Goal: Task Accomplishment & Management: Use online tool/utility

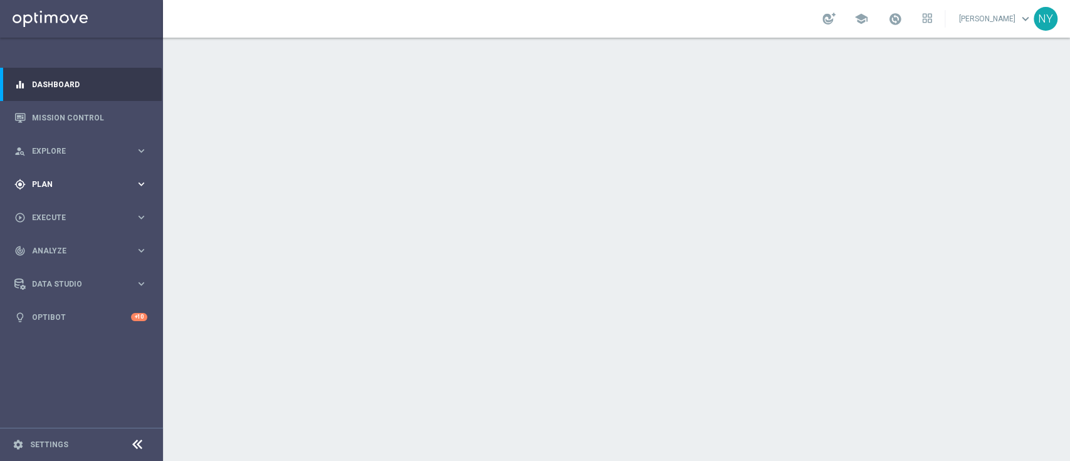
click at [36, 181] on span "Plan" at bounding box center [83, 185] width 103 height 8
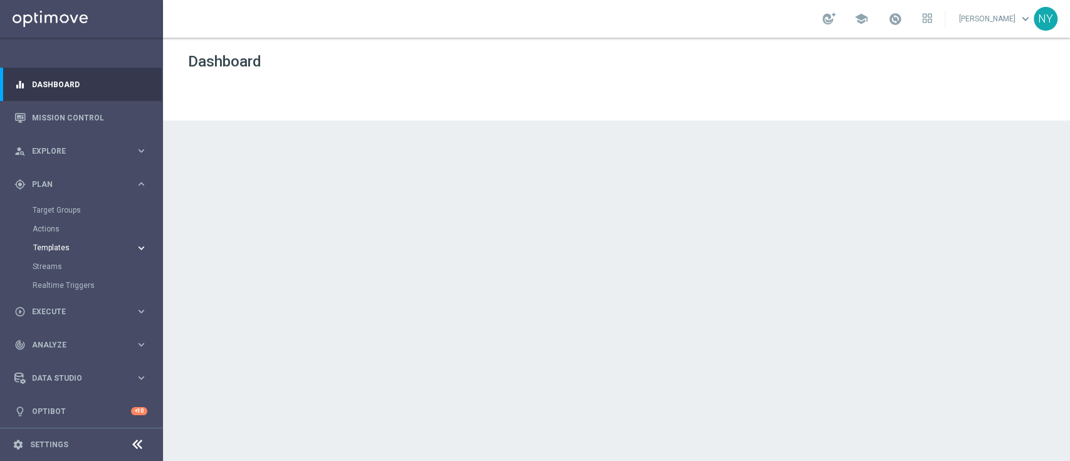
click at [41, 249] on span "Templates" at bounding box center [78, 248] width 90 height 8
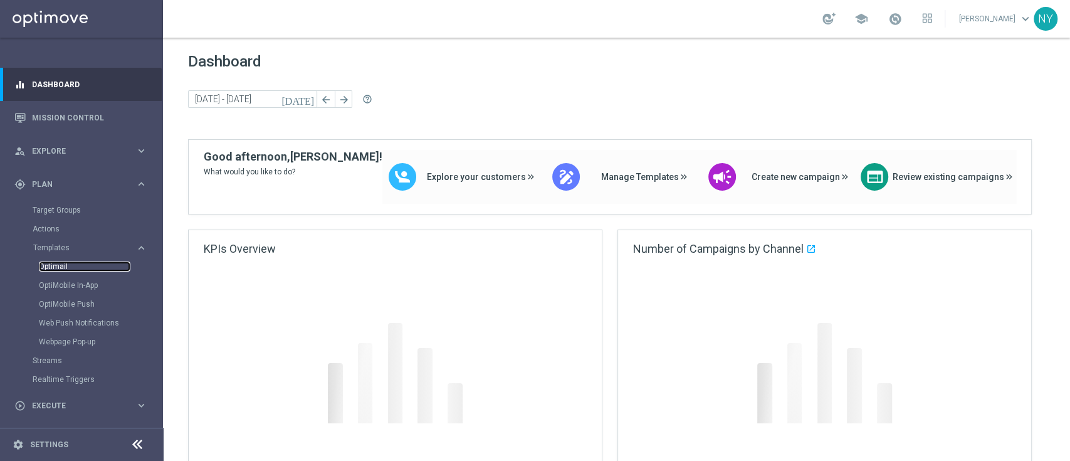
click at [55, 265] on link "Optimail" at bounding box center [85, 266] width 92 height 10
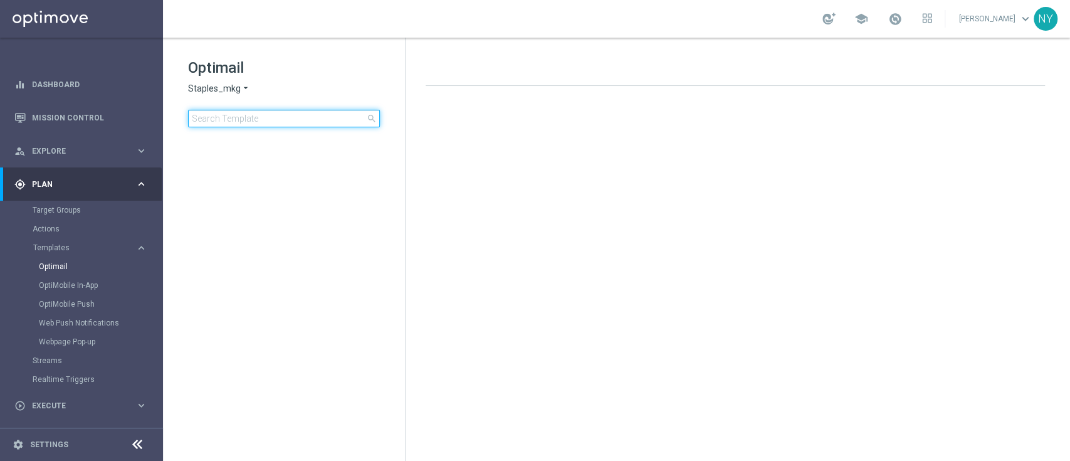
click at [243, 118] on input at bounding box center [284, 119] width 192 height 18
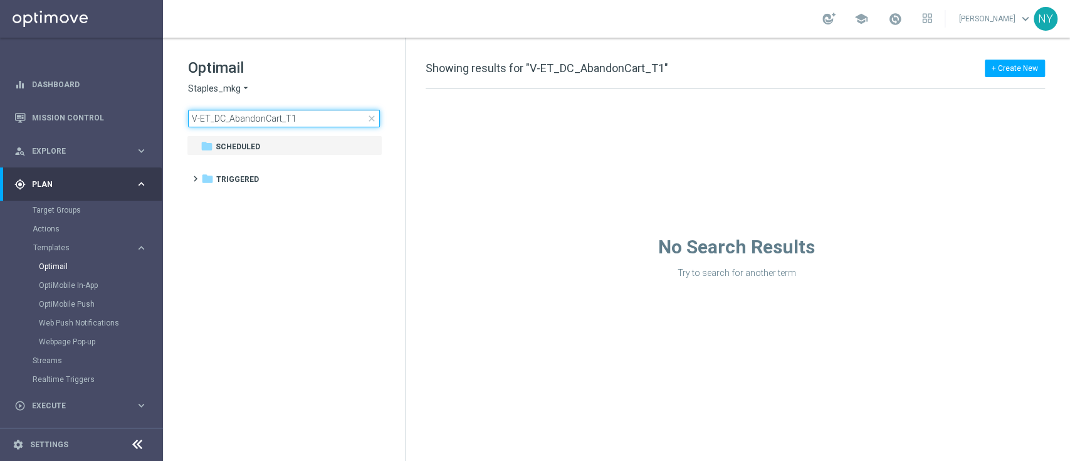
click at [304, 119] on input "V-ET_DC_AbandonCart_T1" at bounding box center [284, 119] width 192 height 18
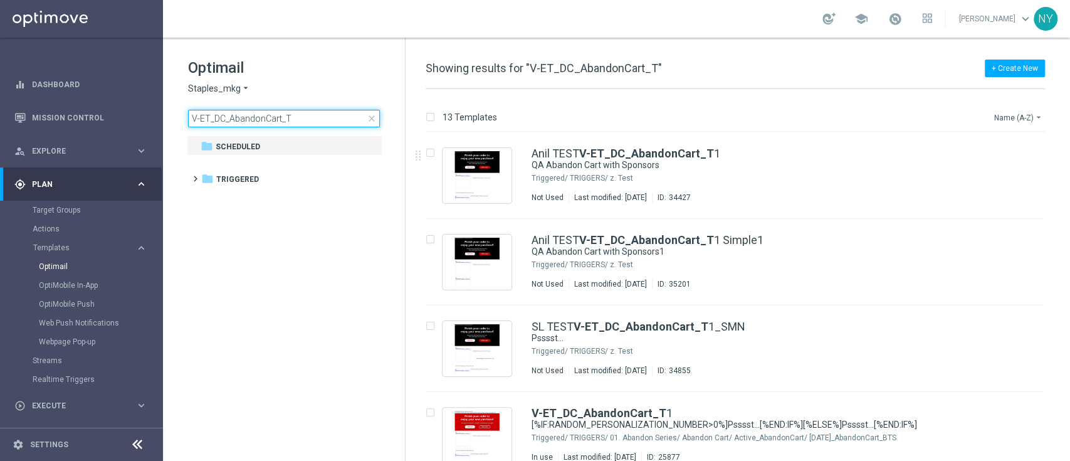
type input "V-ET_DC_AbandonCart_T"
click at [1014, 118] on button "Name (A-Z) arrow_drop_down" at bounding box center [1019, 117] width 52 height 15
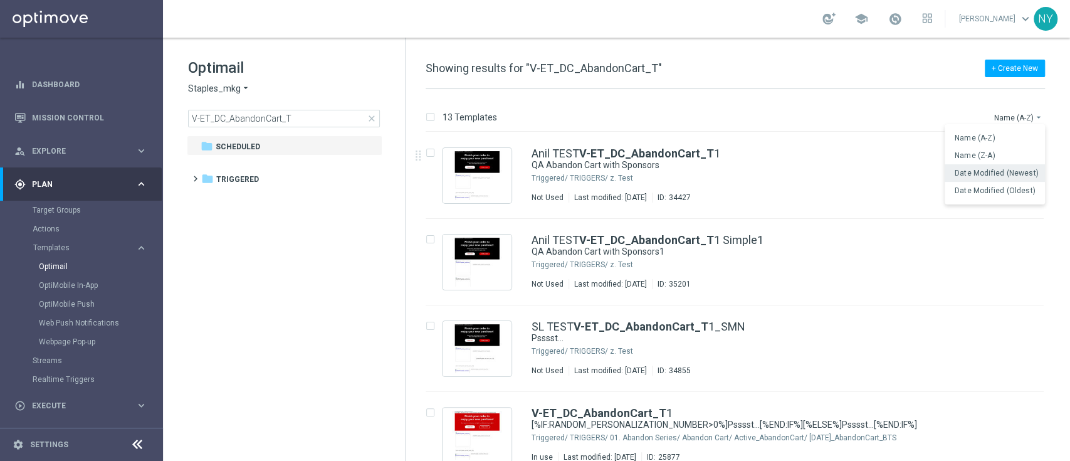
click at [990, 174] on span "Date Modified (Newest)" at bounding box center [997, 173] width 84 height 9
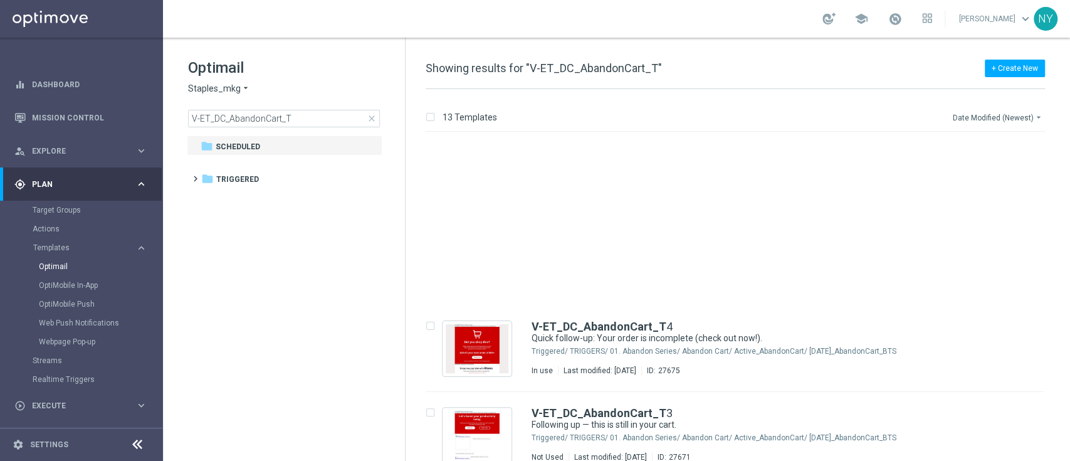
scroll to position [195, 0]
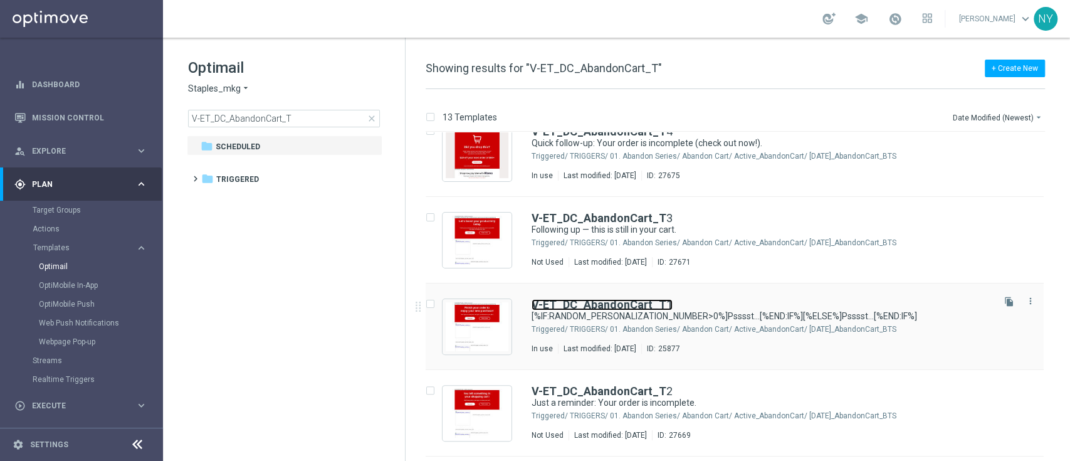
click at [608, 306] on b "V-ET_DC_AbandonCart_T" at bounding box center [599, 304] width 135 height 13
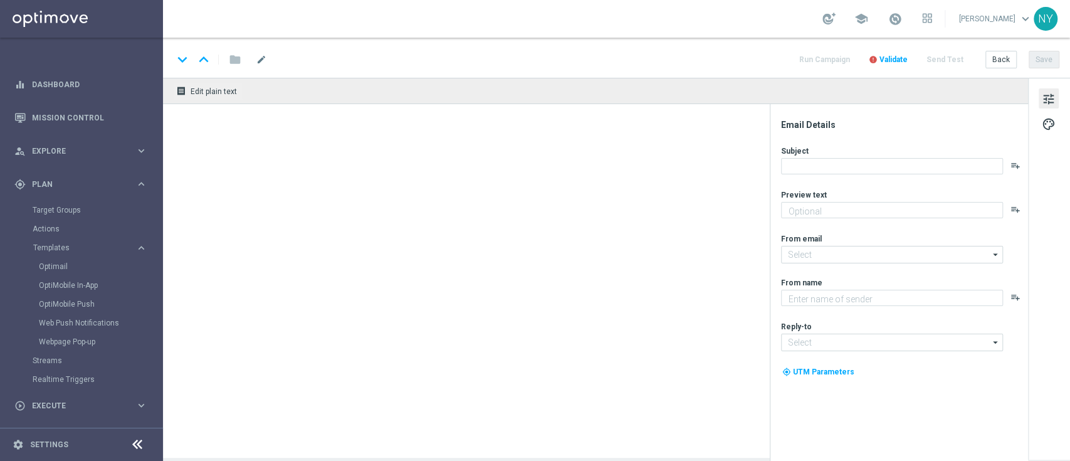
type textarea "[%IF:RANDOM_PERSONALIZATION_NUMBER>0%]We noticed you forgot these items in your…"
type input "[EMAIL_ADDRESS][DOMAIN_NAME]"
type textarea "Staples"
type input "[EMAIL_ADDRESS][DOMAIN_NAME]"
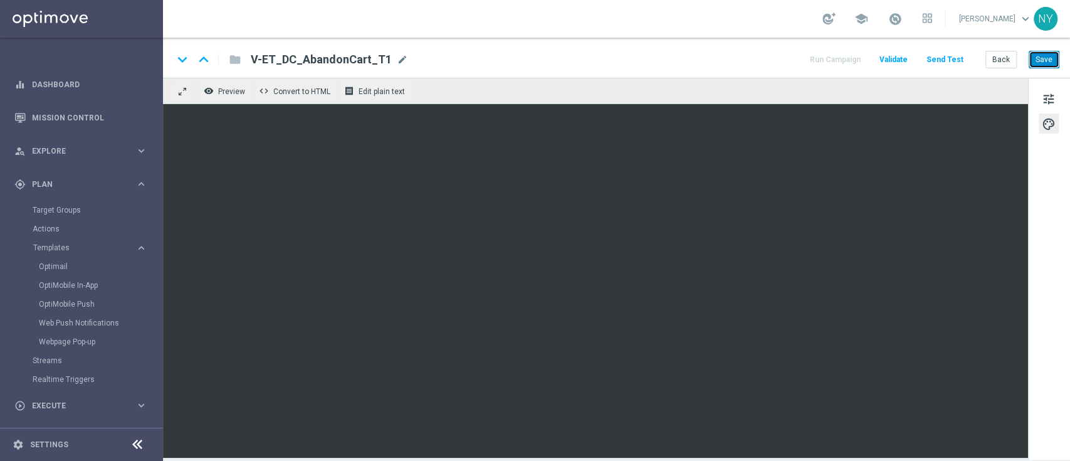
click at [1044, 55] on button "Save" at bounding box center [1044, 60] width 31 height 18
click at [953, 60] on button "Send Test" at bounding box center [945, 59] width 41 height 17
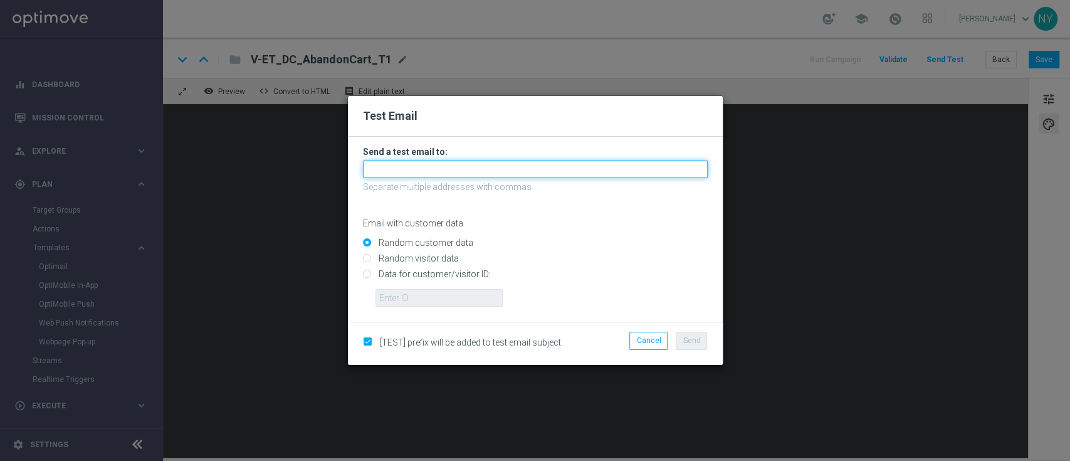
click at [396, 172] on input "text" at bounding box center [535, 169] width 345 height 18
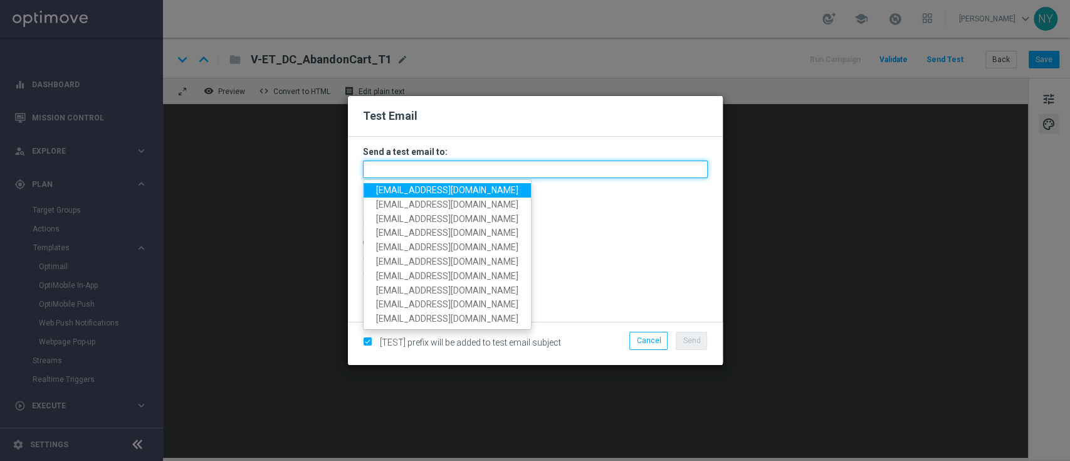
paste input "[EMAIL_ADDRESS][DOMAIN_NAME]"
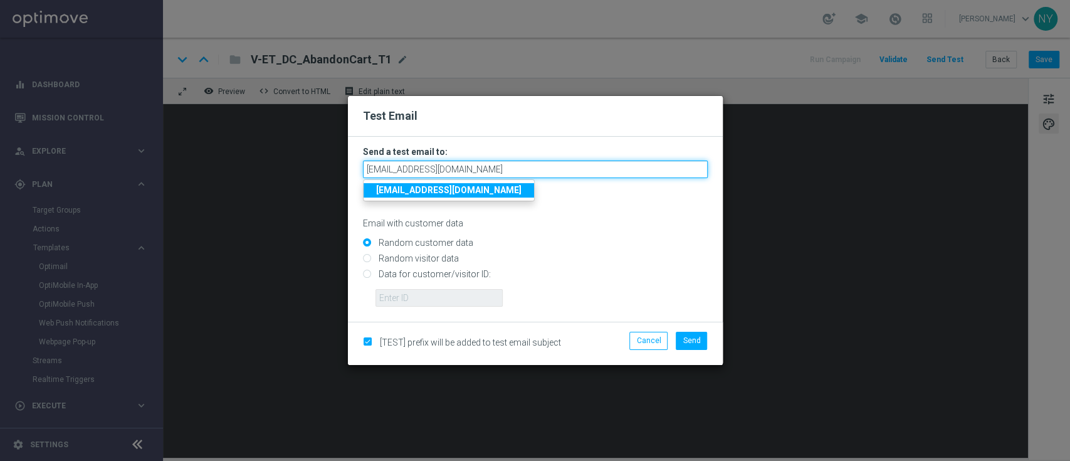
type input "[EMAIL_ADDRESS][DOMAIN_NAME]"
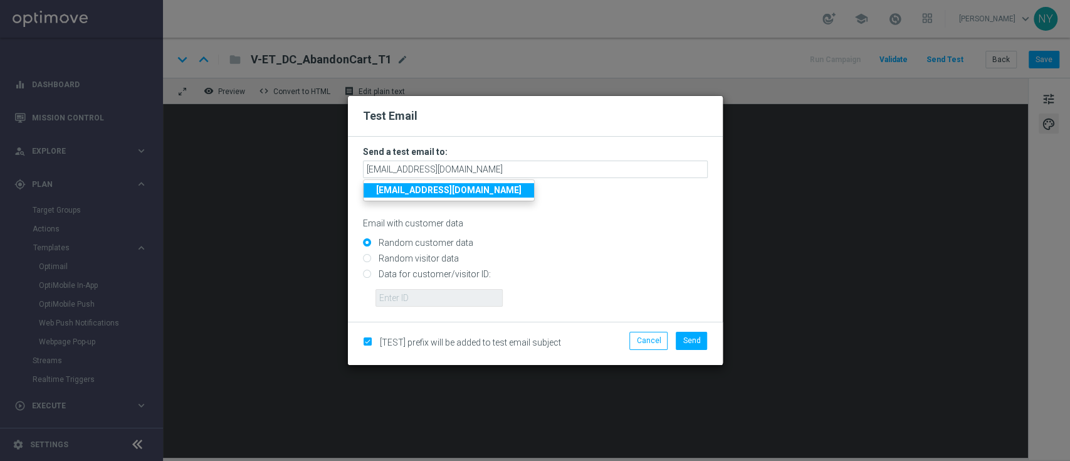
click at [367, 275] on input "Data for customer/visitor ID:" at bounding box center [535, 280] width 345 height 18
radio input "true"
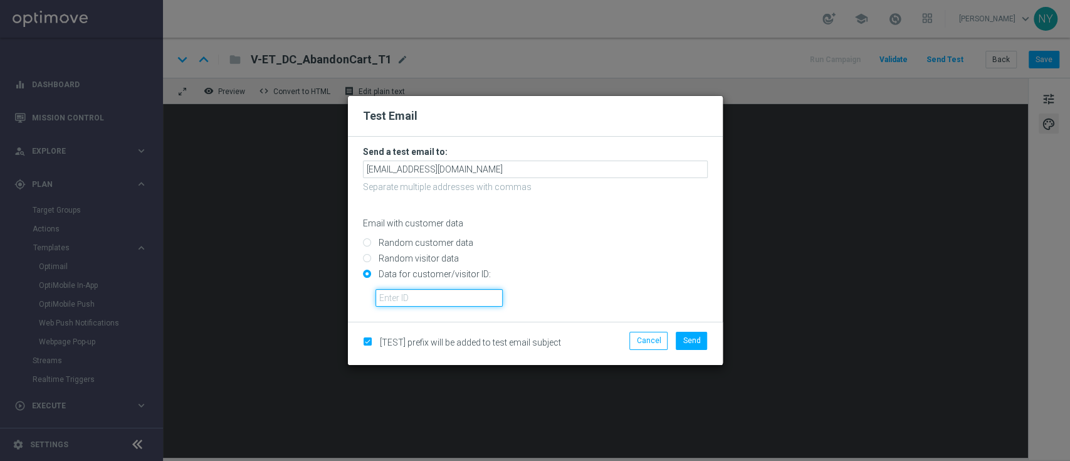
click at [391, 298] on input "text" at bounding box center [438, 298] width 127 height 18
click at [387, 298] on input "text" at bounding box center [438, 298] width 127 height 18
paste input "10000020539"
type input "10000020539"
click at [685, 342] on span "Send" at bounding box center [692, 340] width 18 height 9
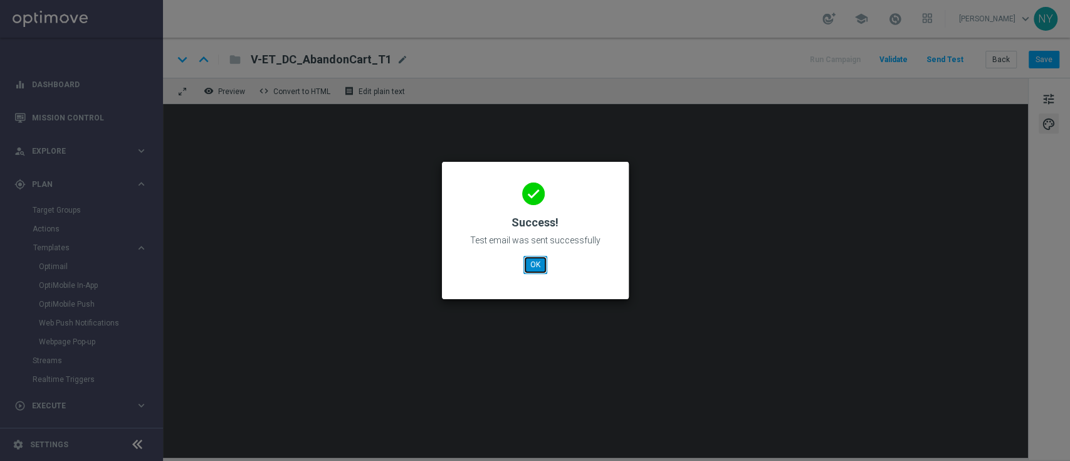
click at [529, 260] on button "OK" at bounding box center [535, 265] width 24 height 18
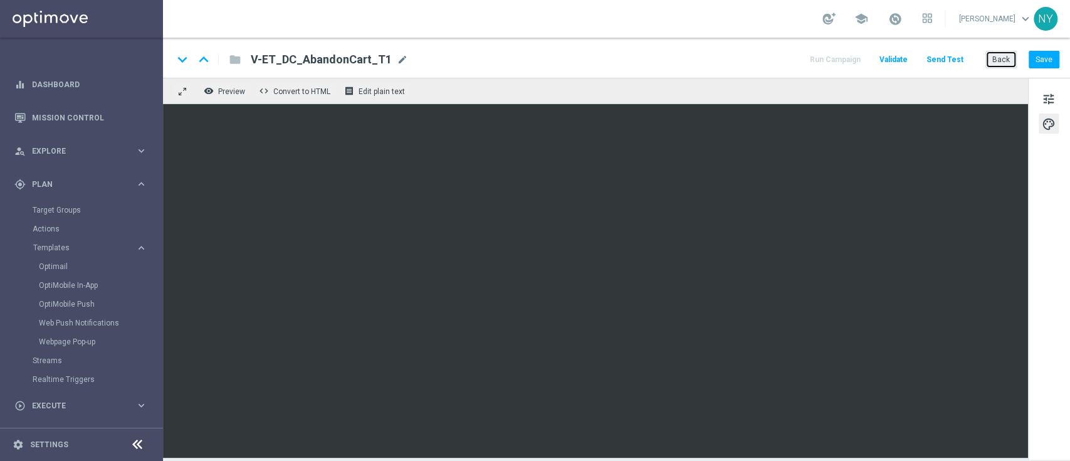
click at [1008, 60] on button "Back" at bounding box center [1000, 60] width 31 height 18
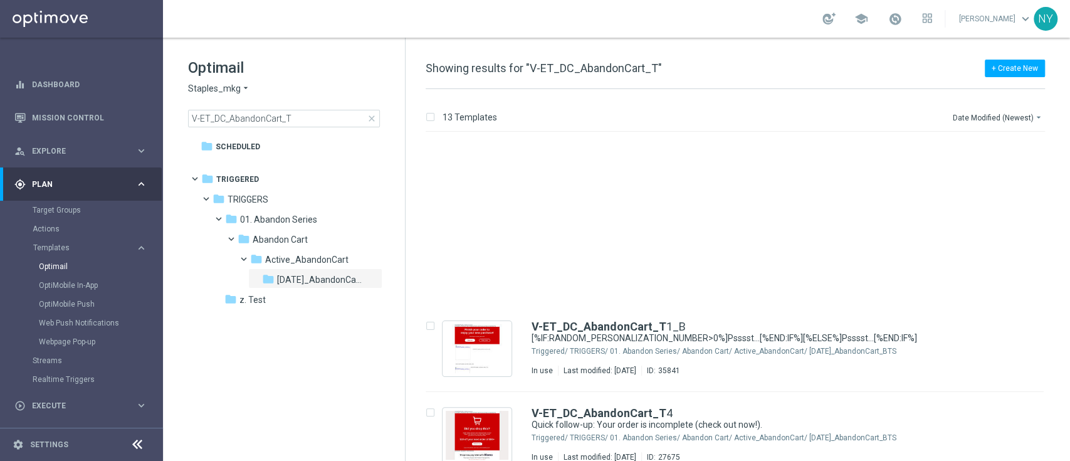
scroll to position [195, 0]
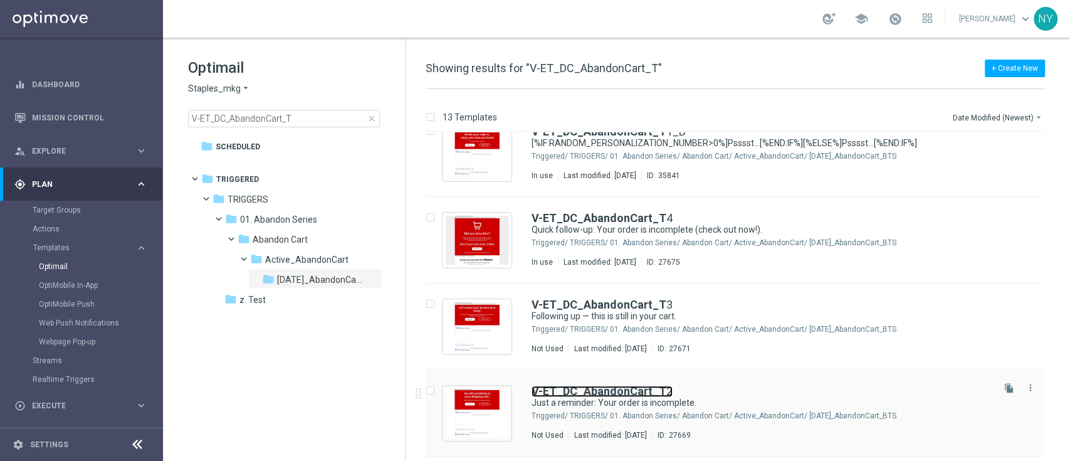
click at [634, 391] on b "V-ET_DC_AbandonCart_T" at bounding box center [599, 390] width 135 height 13
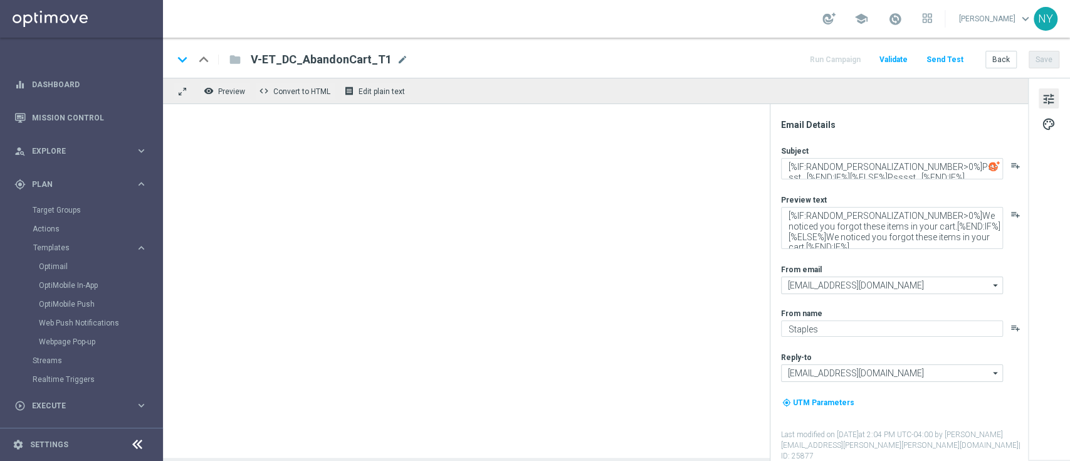
type textarea "Just a reminder: Your order is incomplete."
type textarea "You searched, we saved."
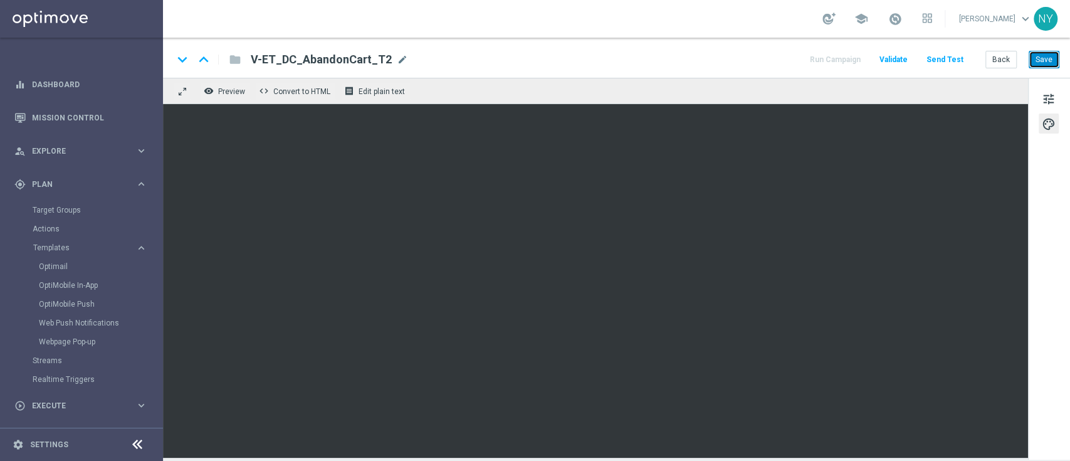
click at [1050, 59] on button "Save" at bounding box center [1044, 60] width 31 height 18
click at [945, 58] on button "Send Test" at bounding box center [945, 59] width 41 height 17
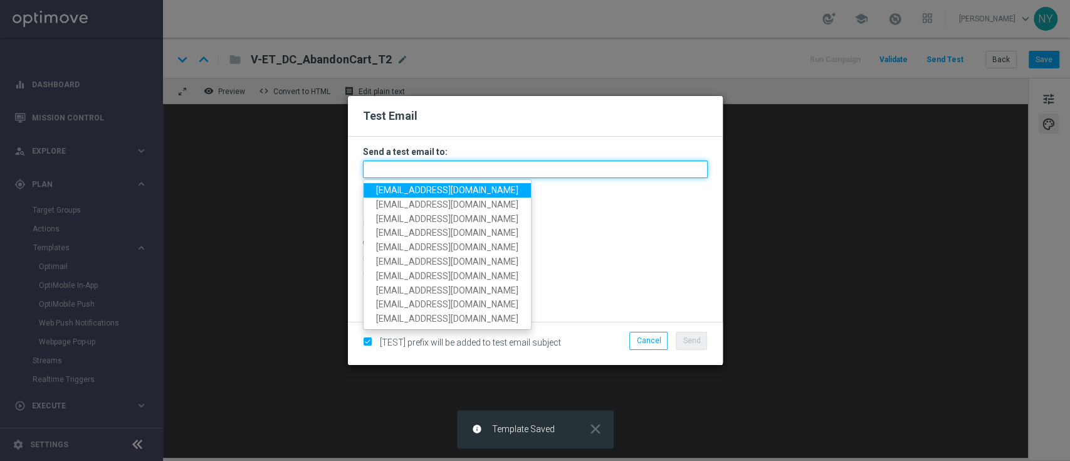
click at [416, 166] on input "text" at bounding box center [535, 169] width 345 height 18
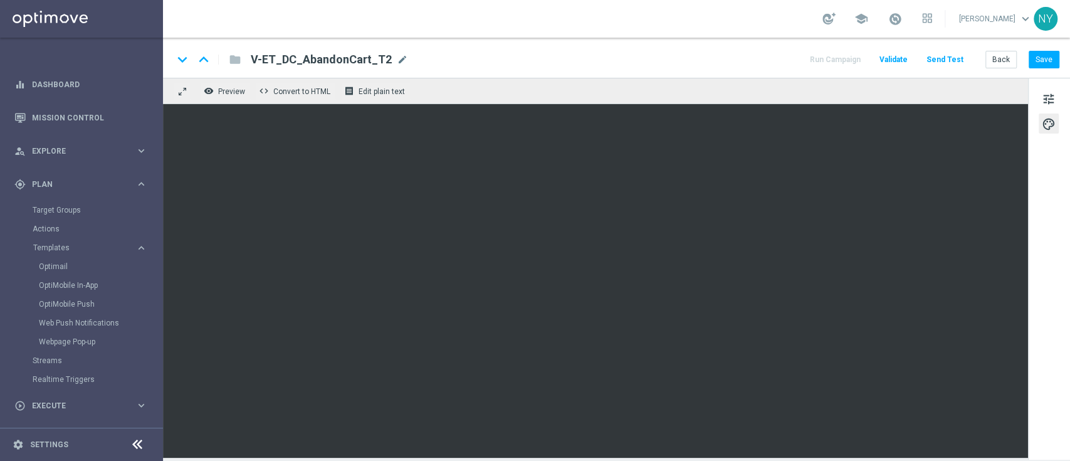
click at [945, 58] on button "Send Test" at bounding box center [945, 59] width 41 height 17
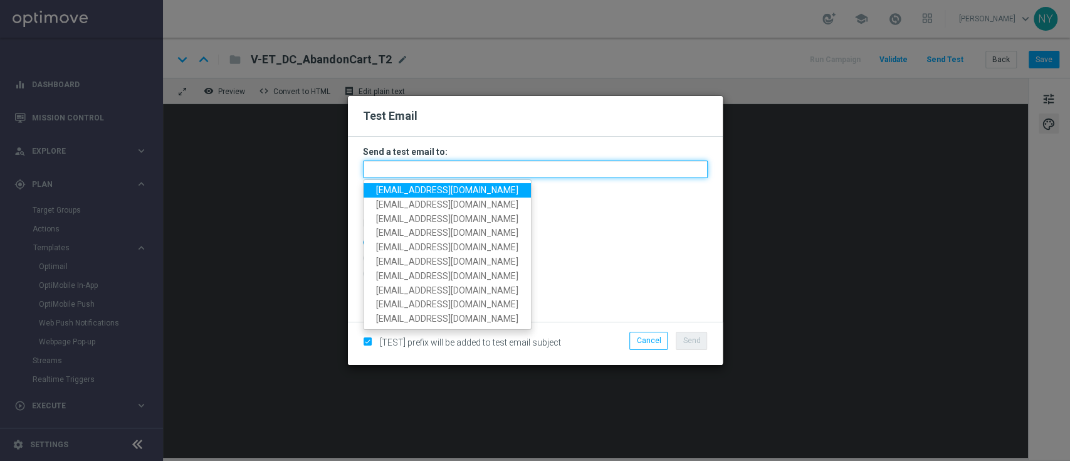
click at [407, 173] on input "text" at bounding box center [535, 169] width 345 height 18
paste input "[EMAIL_ADDRESS][DOMAIN_NAME]"
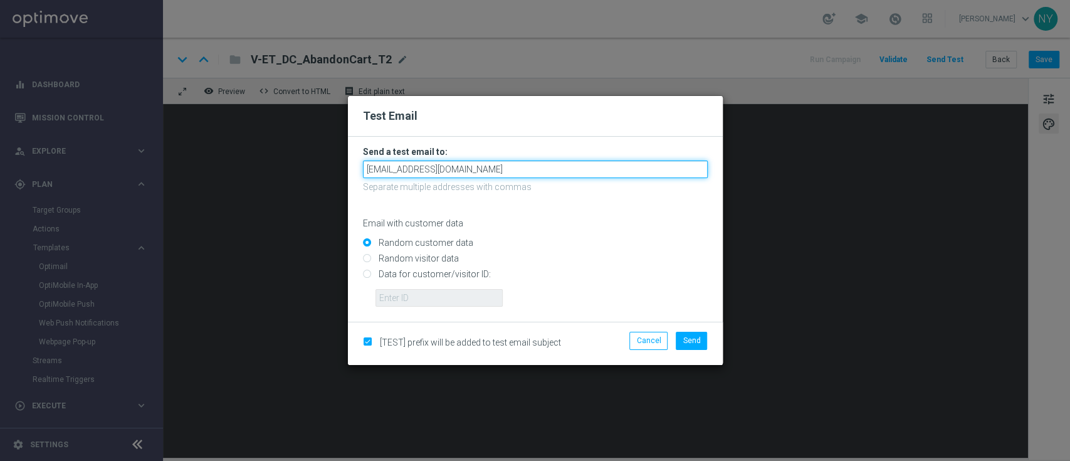
type input "[EMAIL_ADDRESS][DOMAIN_NAME]"
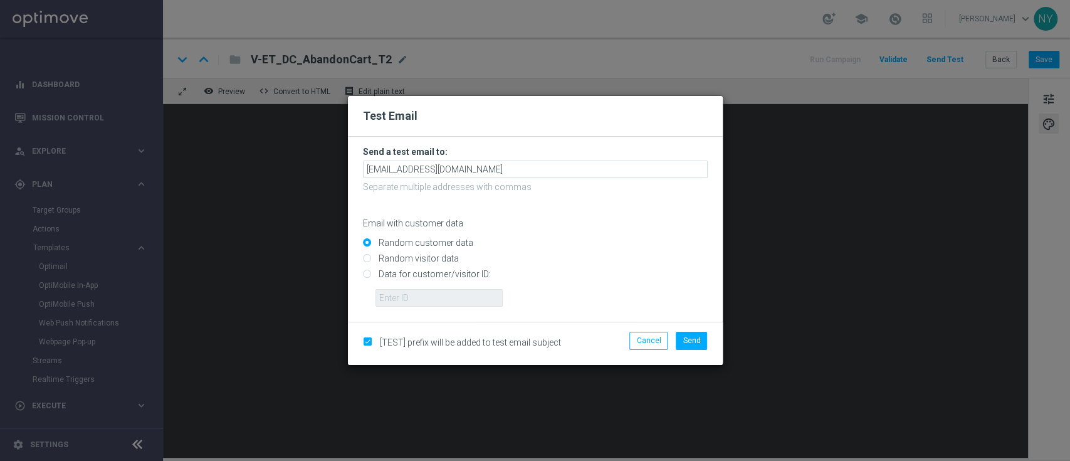
click at [558, 241] on input "Random customer data" at bounding box center [535, 248] width 345 height 18
click at [366, 275] on input "Data for customer/visitor ID:" at bounding box center [535, 280] width 345 height 18
radio input "true"
click at [443, 297] on input "text" at bounding box center [438, 298] width 127 height 18
paste input "10000020539"
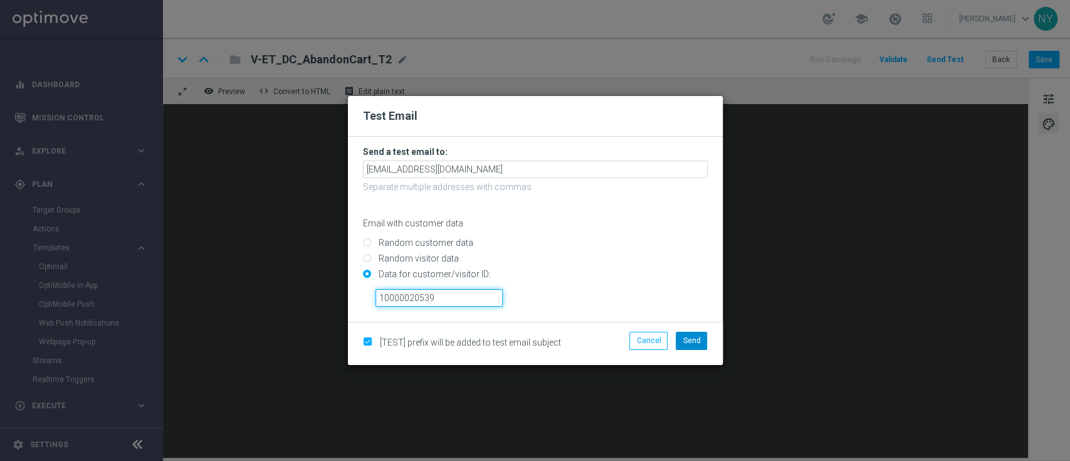
type input "10000020539"
drag, startPoint x: 692, startPoint y: 339, endPoint x: 697, endPoint y: 335, distance: 6.7
click at [693, 339] on span "Send" at bounding box center [692, 340] width 18 height 9
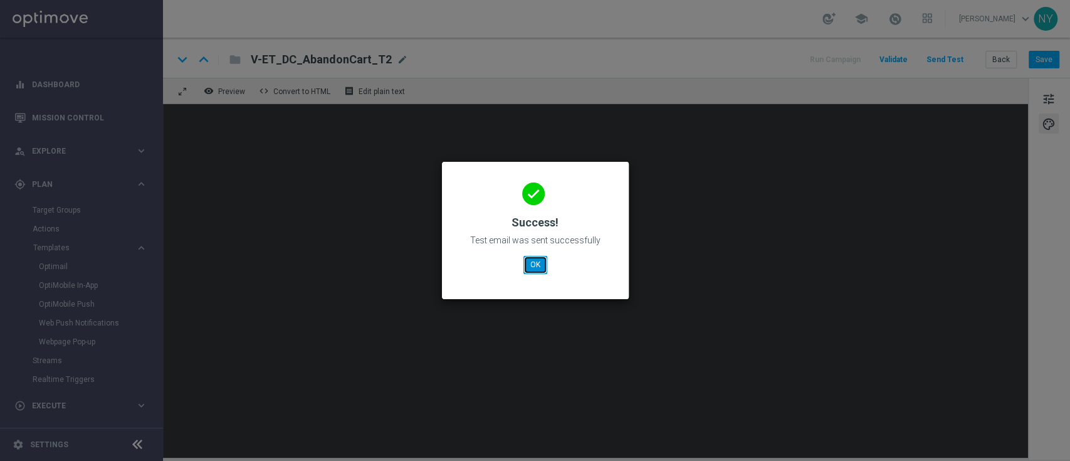
click at [532, 270] on button "OK" at bounding box center [535, 265] width 24 height 18
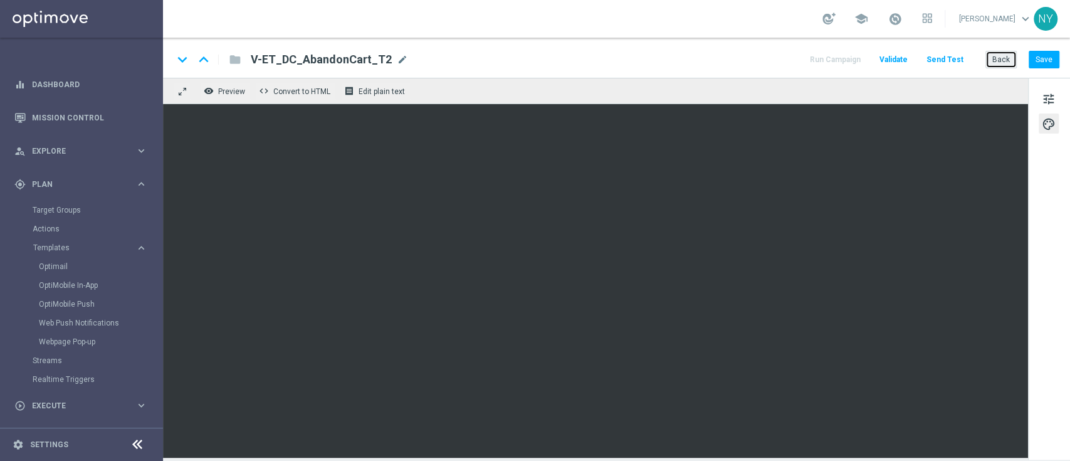
click at [1006, 51] on button "Back" at bounding box center [1000, 60] width 31 height 18
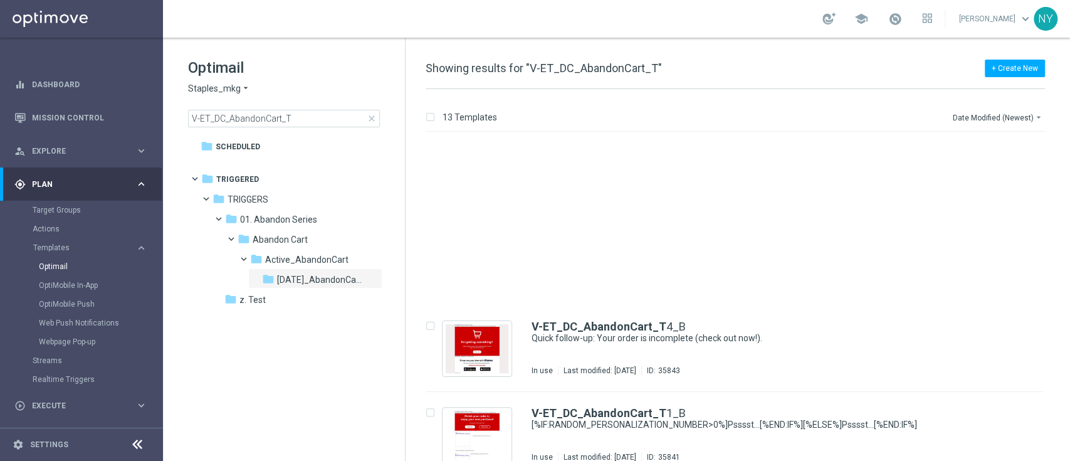
scroll to position [195, 0]
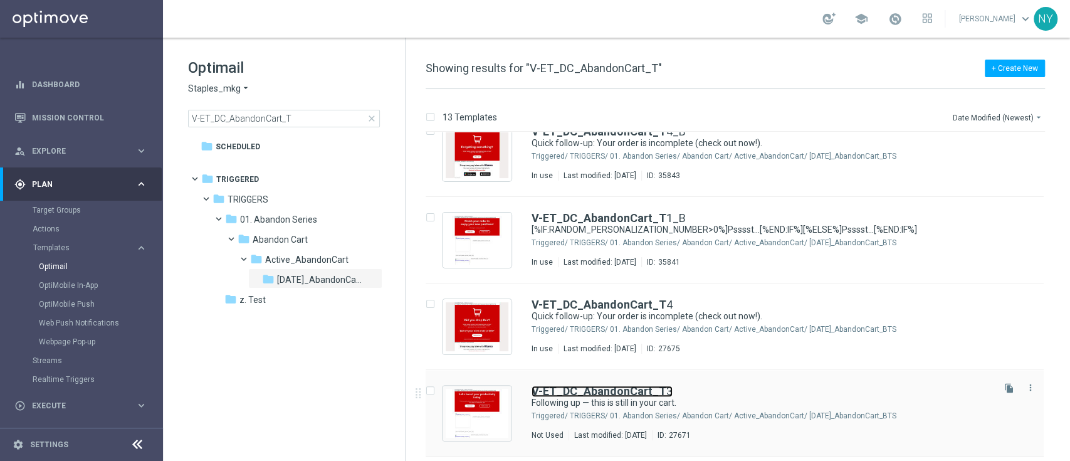
click at [629, 389] on b "V-ET_DC_AbandonCart_T" at bounding box center [599, 390] width 135 height 13
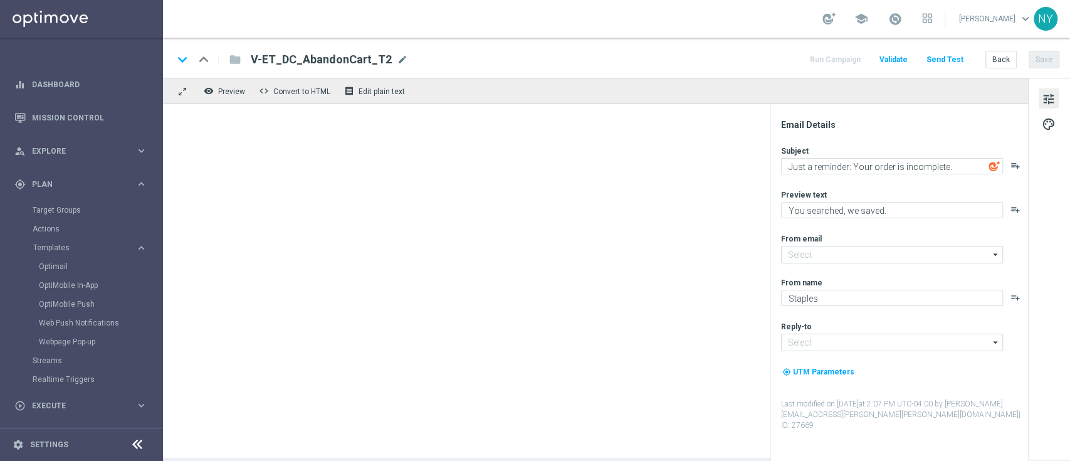
type textarea "Following up — this is still in your cart."
type textarea "We saved your order for you."
type input "[EMAIL_ADDRESS][DOMAIN_NAME]"
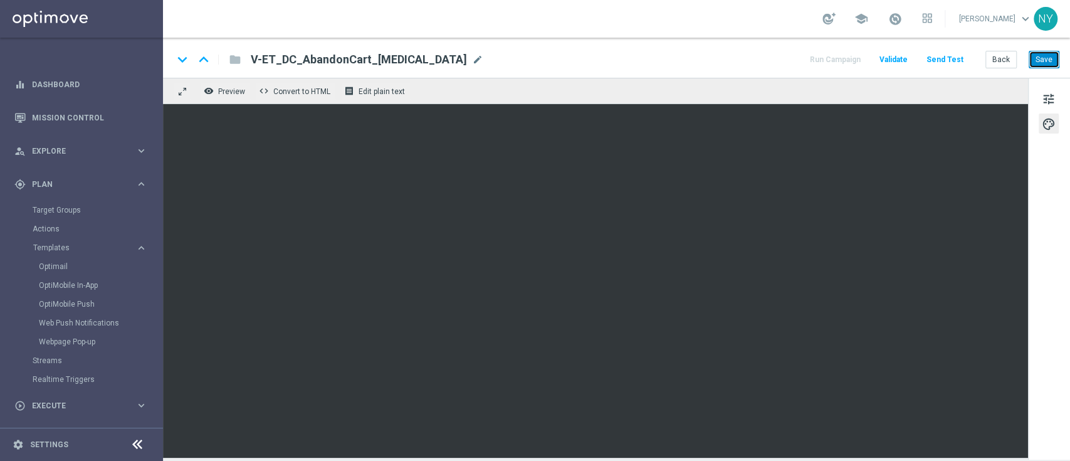
click at [1039, 60] on button "Save" at bounding box center [1044, 60] width 31 height 18
click at [941, 55] on button "Send Test" at bounding box center [945, 59] width 41 height 17
click at [943, 60] on button "Send Test" at bounding box center [945, 59] width 41 height 17
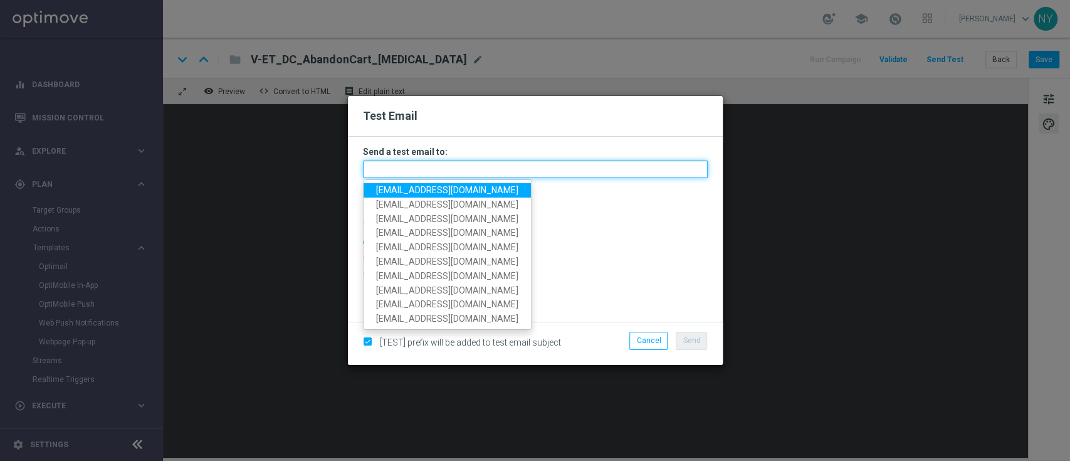
click at [381, 164] on input "text" at bounding box center [535, 169] width 345 height 18
paste input "[EMAIL_ADDRESS][DOMAIN_NAME]"
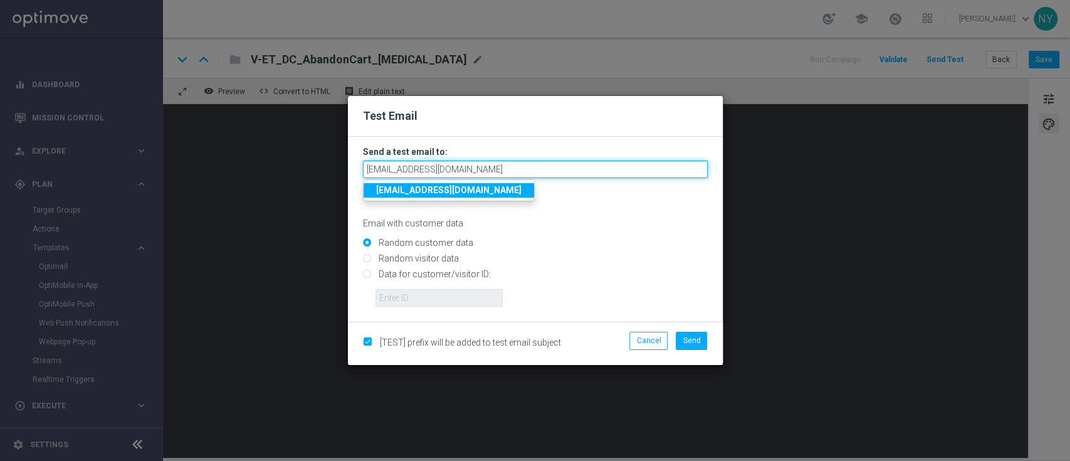
type input "[EMAIL_ADDRESS][DOMAIN_NAME]"
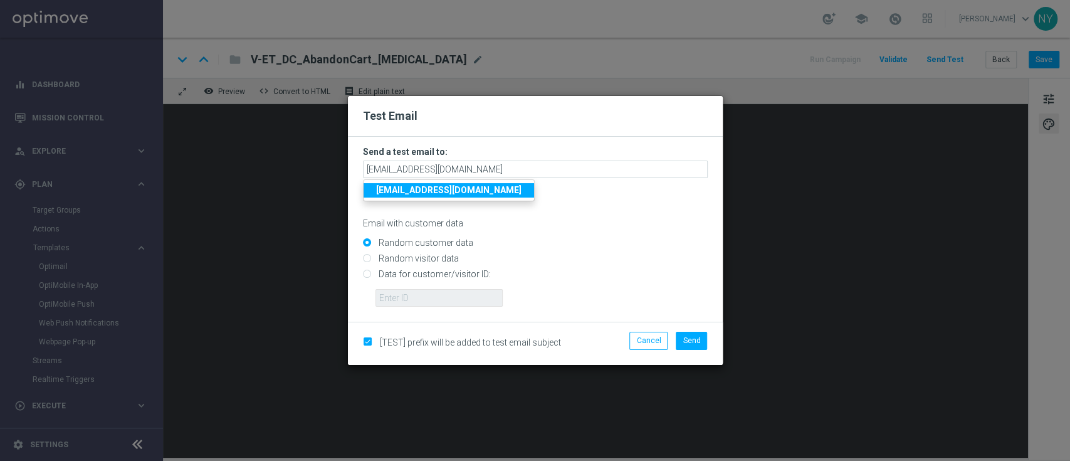
click at [634, 250] on input "Random customer data" at bounding box center [535, 248] width 345 height 18
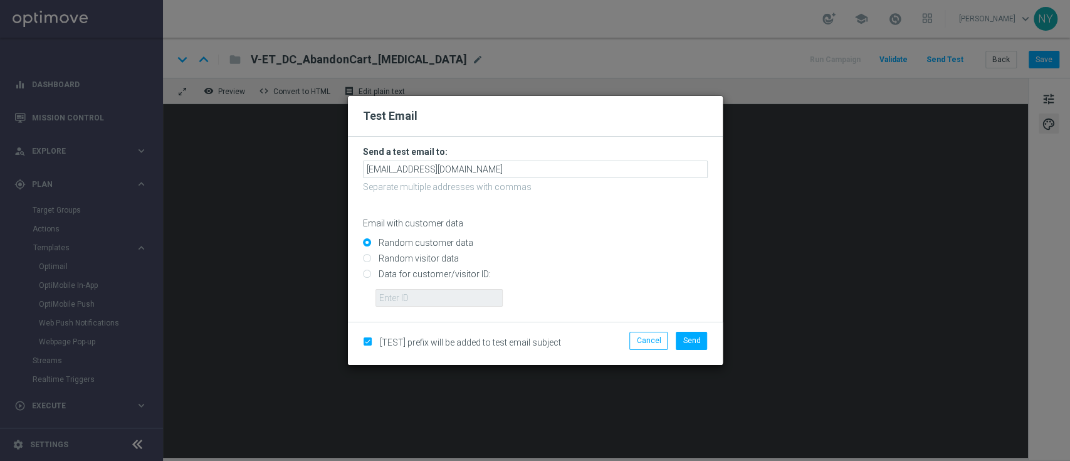
click at [369, 273] on input "Data for customer/visitor ID:" at bounding box center [535, 280] width 345 height 18
radio input "true"
click at [402, 297] on input "text" at bounding box center [438, 298] width 127 height 18
paste input "10000020539"
type input "10000020539"
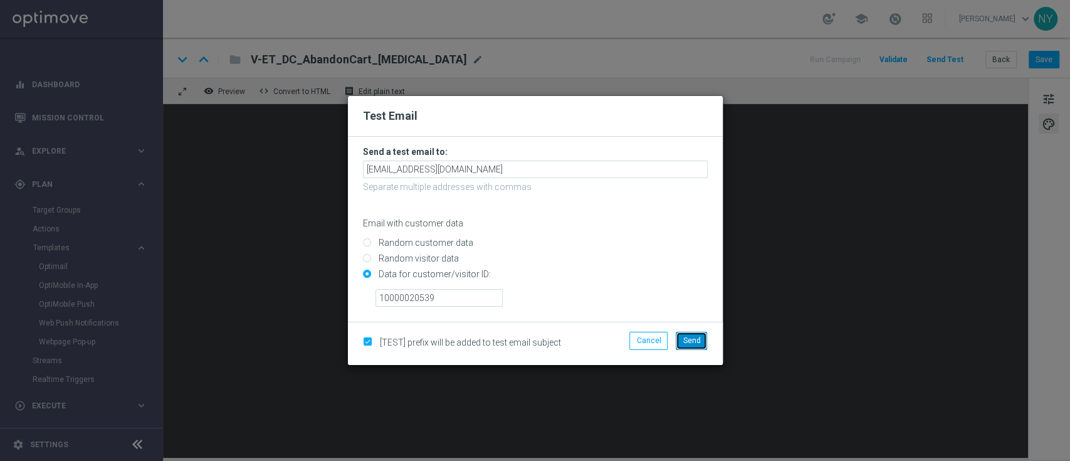
click at [693, 342] on span "Send" at bounding box center [692, 340] width 18 height 9
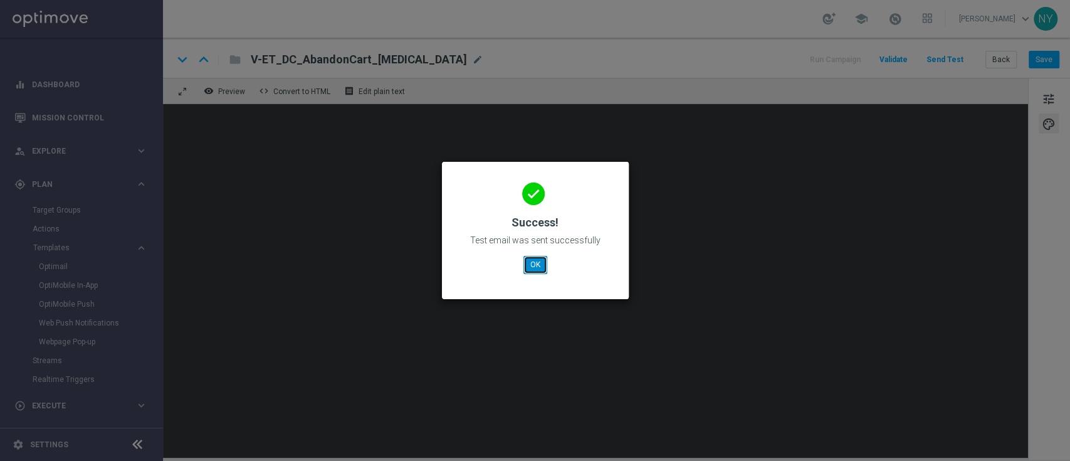
click at [533, 261] on button "OK" at bounding box center [535, 265] width 24 height 18
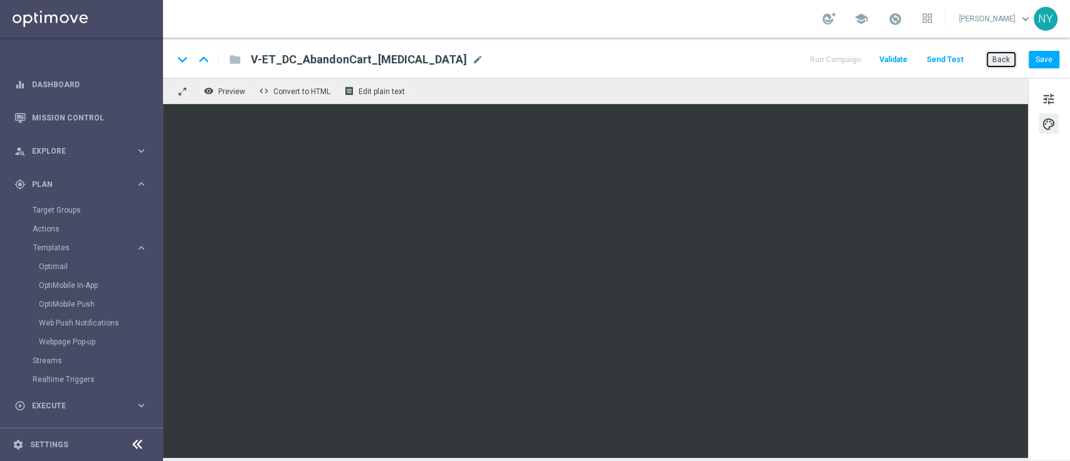
click at [995, 56] on button "Back" at bounding box center [1000, 60] width 31 height 18
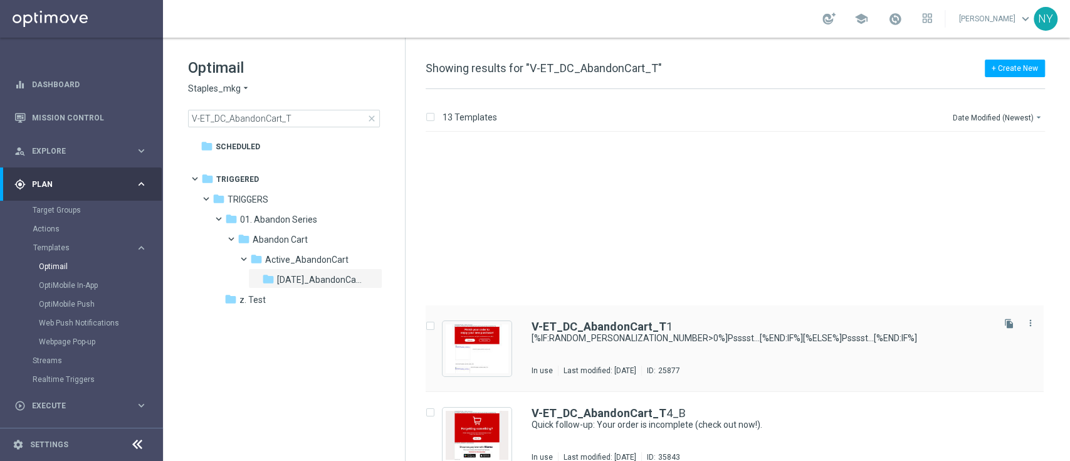
scroll to position [195, 0]
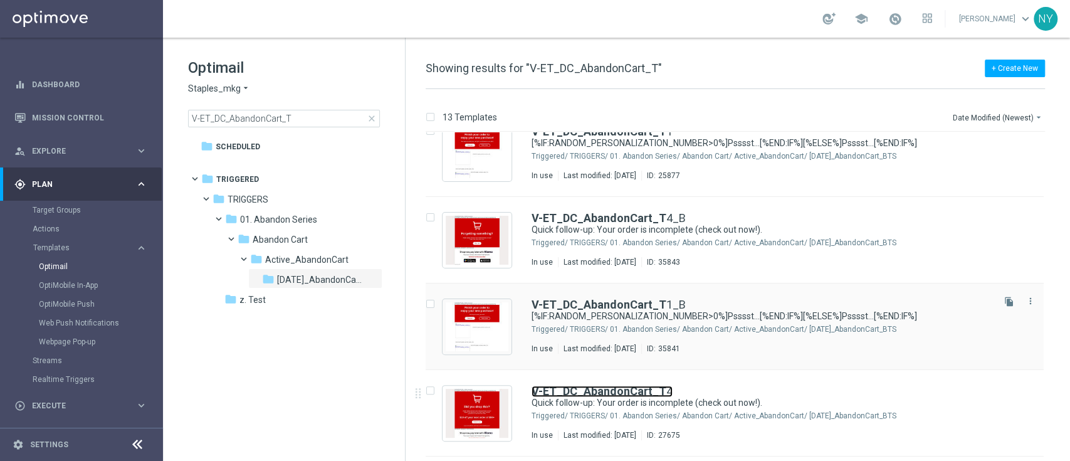
drag, startPoint x: 599, startPoint y: 389, endPoint x: 757, endPoint y: 331, distance: 168.4
click at [599, 389] on b "V-ET_DC_AbandonCart_T" at bounding box center [599, 390] width 135 height 13
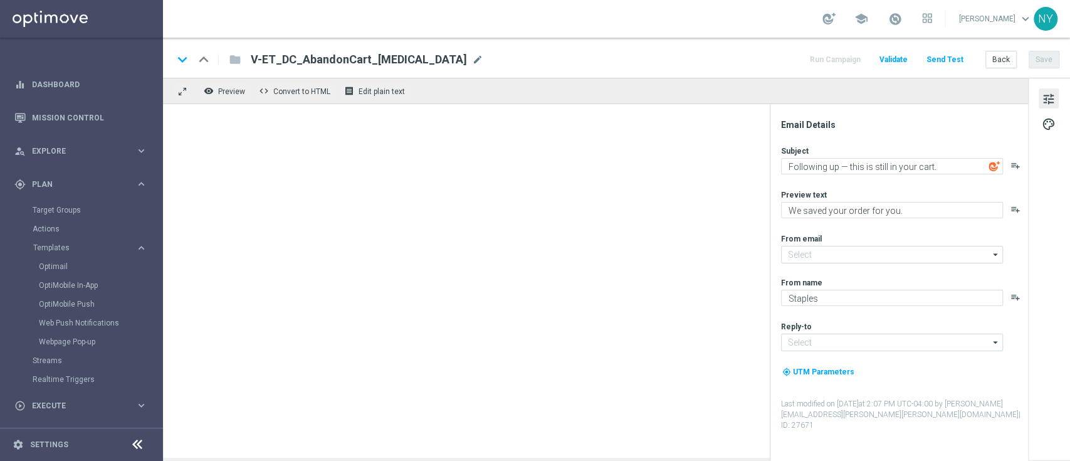
type textarea "Quick follow-up: Your order is incomplete (check out now!)."
type textarea "Complete your purchase here!"
type input "[EMAIL_ADDRESS][DOMAIN_NAME]"
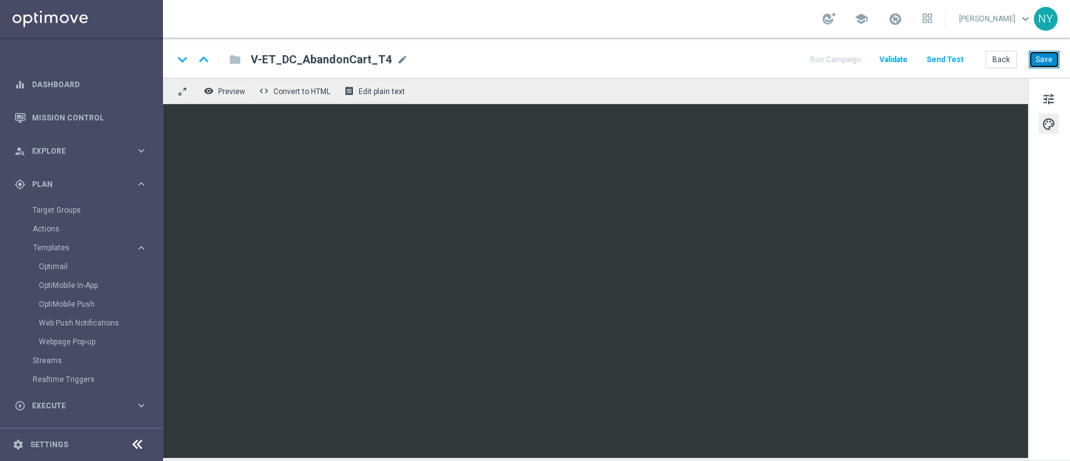
click at [1042, 58] on button "Save" at bounding box center [1044, 60] width 31 height 18
click at [950, 59] on button "Send Test" at bounding box center [945, 59] width 41 height 17
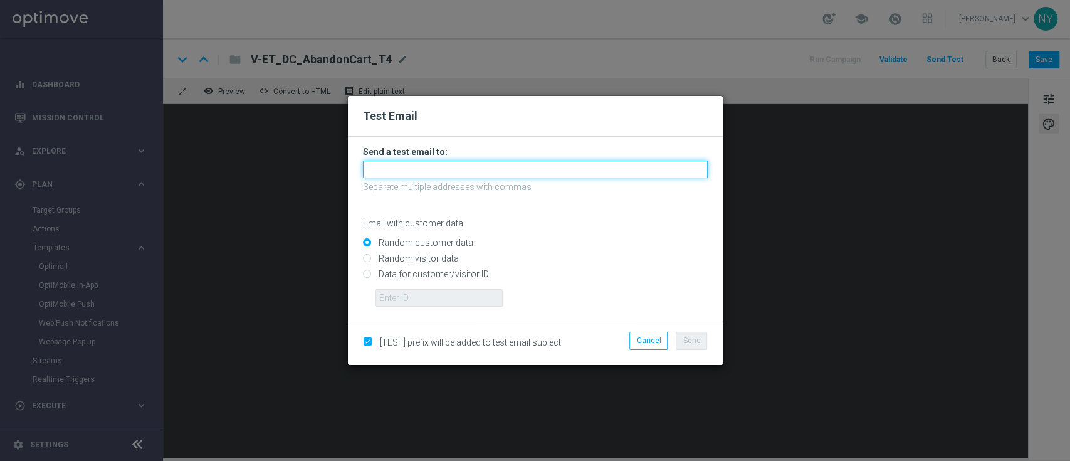
click at [390, 165] on input "text" at bounding box center [535, 169] width 345 height 18
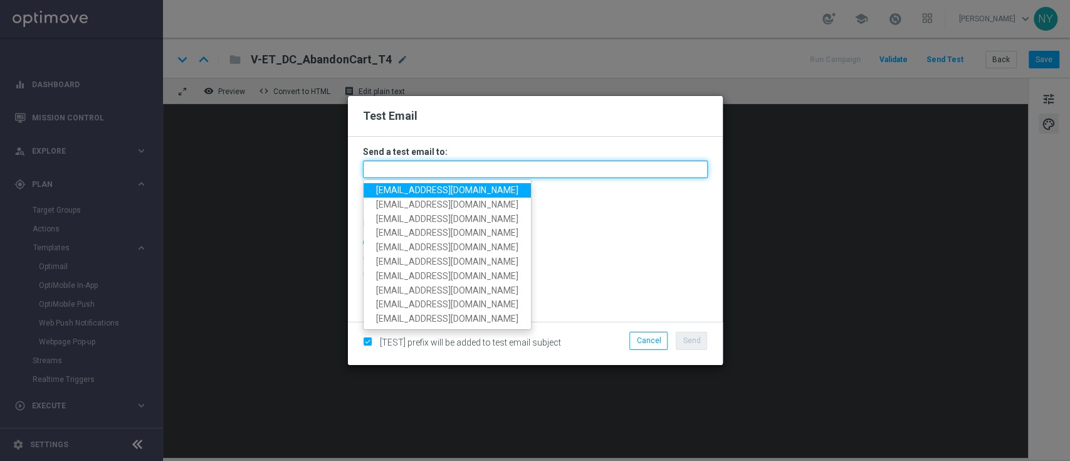
paste input "[EMAIL_ADDRESS][DOMAIN_NAME]"
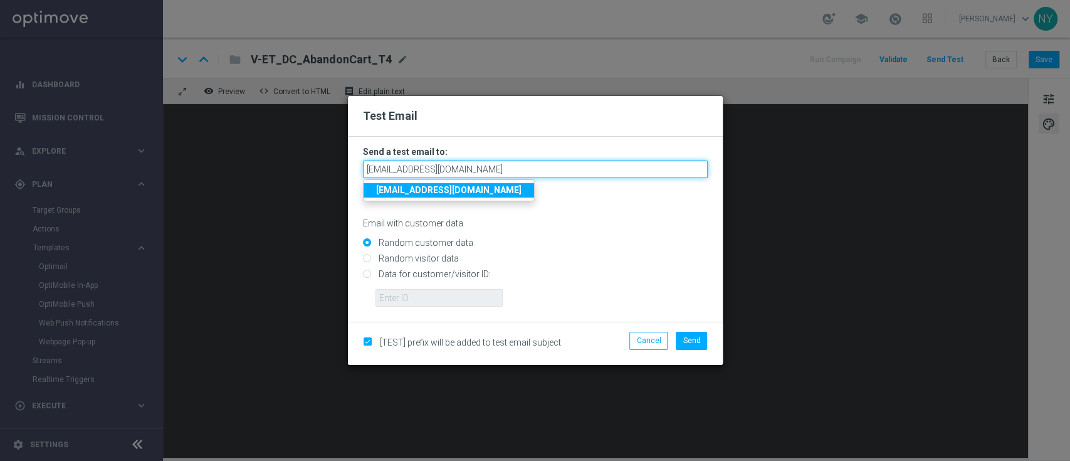
type input "[EMAIL_ADDRESS][DOMAIN_NAME]"
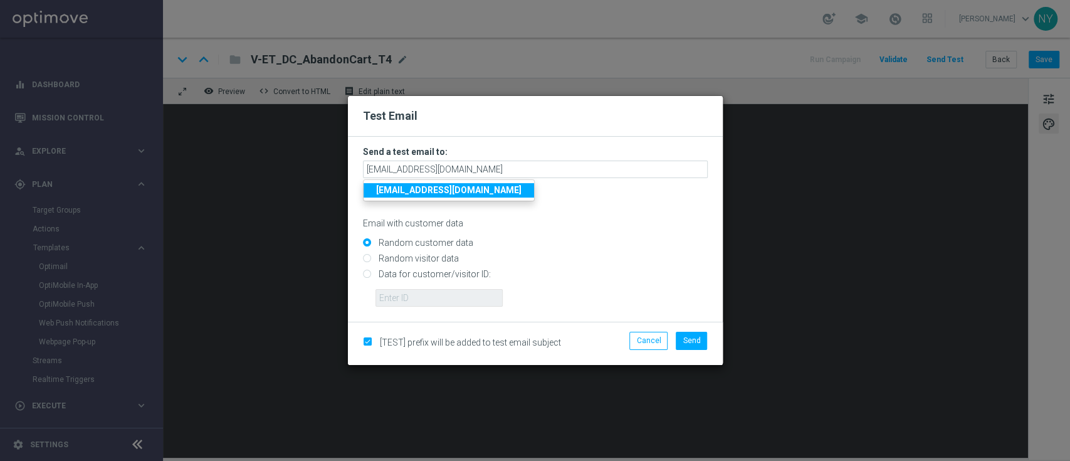
click at [368, 274] on input "Data for customer/visitor ID:" at bounding box center [535, 280] width 345 height 18
radio input "true"
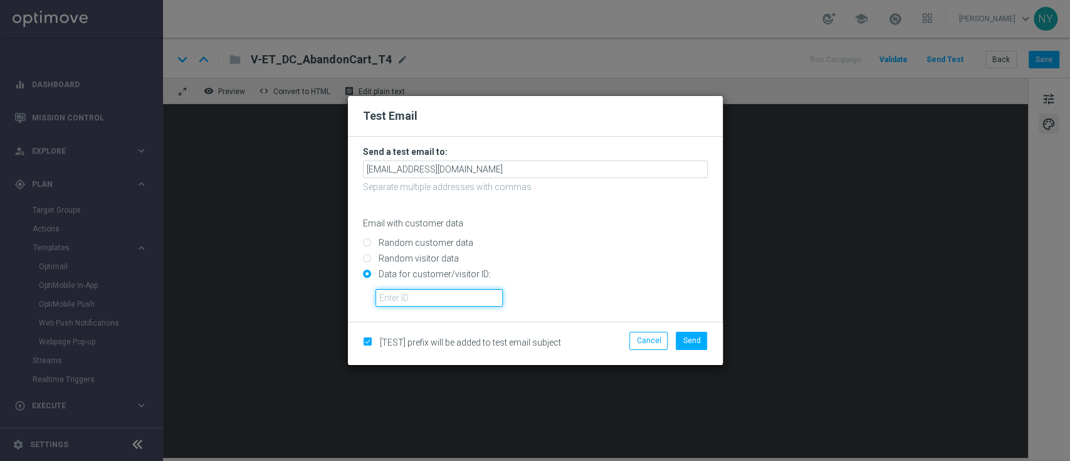
click at [400, 300] on input "text" at bounding box center [438, 298] width 127 height 18
click at [398, 295] on input "text" at bounding box center [438, 298] width 127 height 18
paste input "10000020539"
type input "10000020539"
click at [688, 335] on button "Send" at bounding box center [691, 341] width 31 height 18
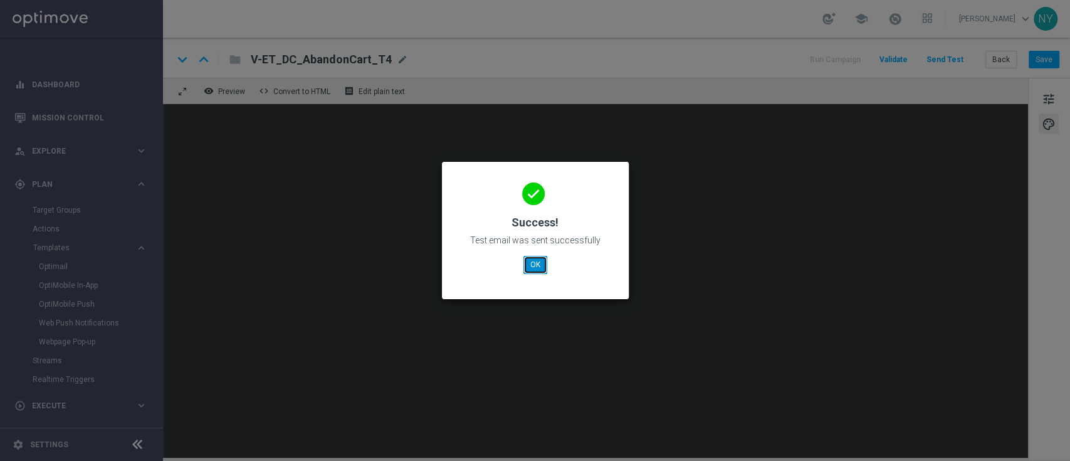
click at [536, 270] on button "OK" at bounding box center [535, 265] width 24 height 18
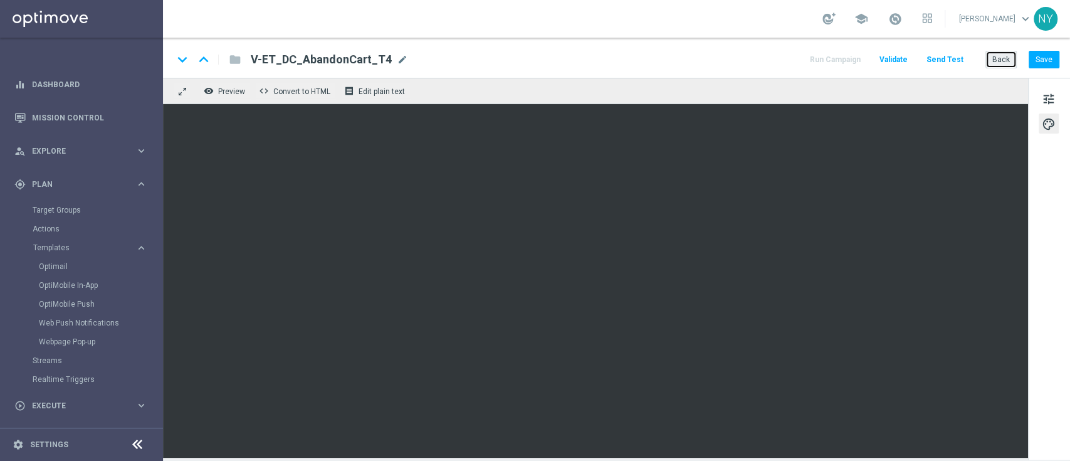
click at [999, 64] on button "Back" at bounding box center [1000, 60] width 31 height 18
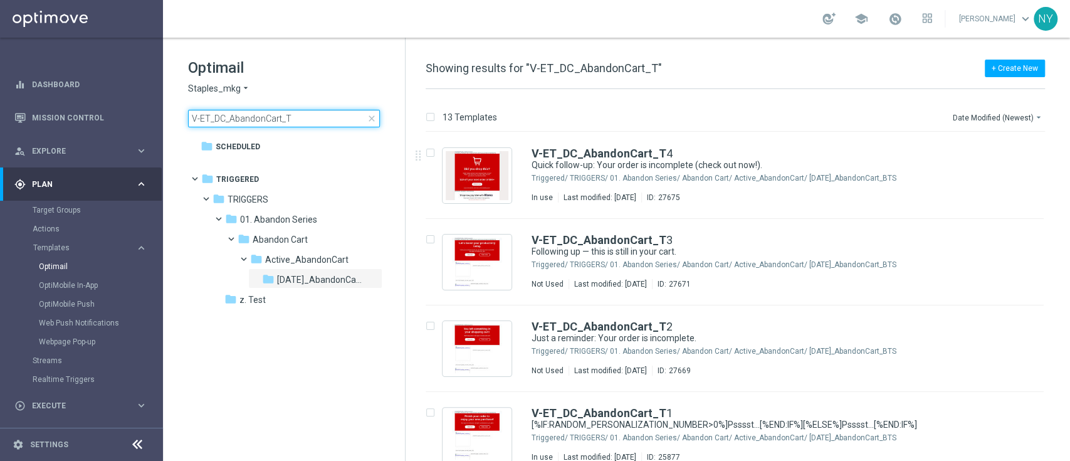
click at [311, 118] on input "V-ET_DC_AbandonCart_T" at bounding box center [284, 119] width 192 height 18
drag, startPoint x: 308, startPoint y: 117, endPoint x: 134, endPoint y: 109, distance: 173.8
click at [134, 109] on main "equalizer Dashboard Mission Control" at bounding box center [535, 230] width 1070 height 461
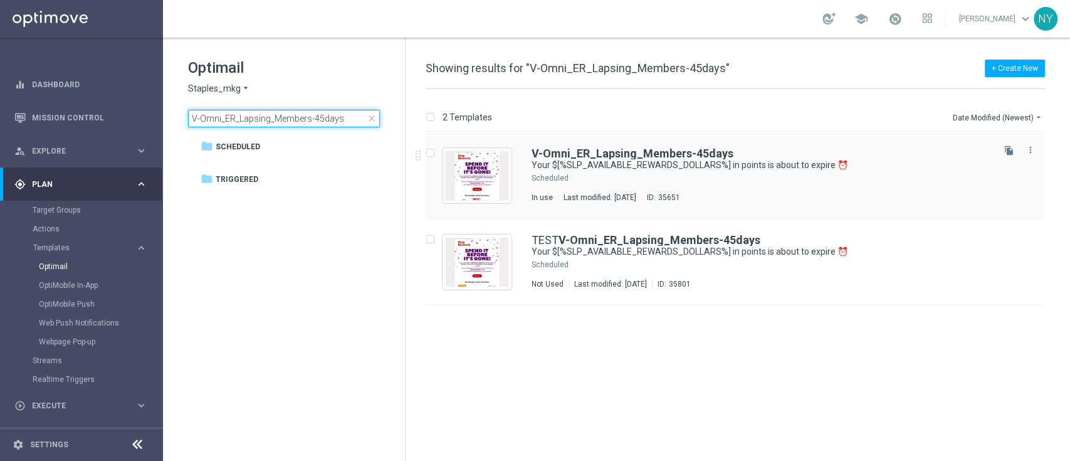
type input "V-Omni_ER_Lapsing_Members-45days"
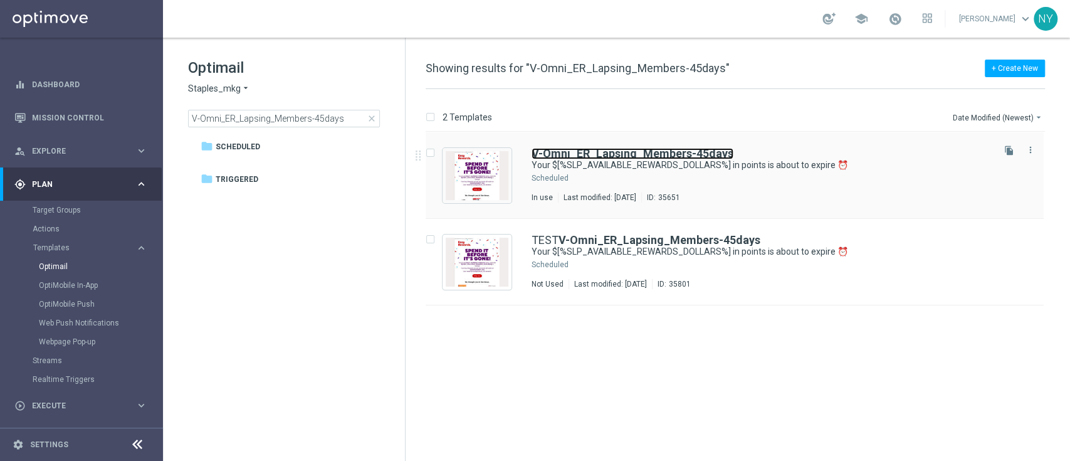
click at [610, 152] on b "V-Omni_ER_Lapsing_Members-45days" at bounding box center [633, 153] width 202 height 13
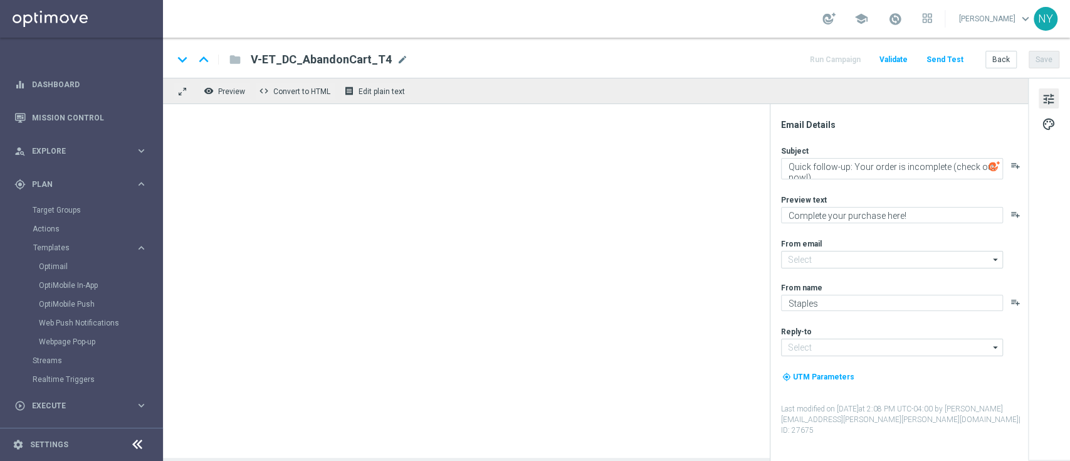
type input "[EMAIL_ADDRESS][DOMAIN_NAME]"
type textarea "Your $[%SLP_AVAILABLE_REWARDS_DOLLARS%] in points is about to expire ⏰"
type textarea "Redeem them now before they're gone!"
type input "[EMAIL_ADDRESS][DOMAIN_NAME]"
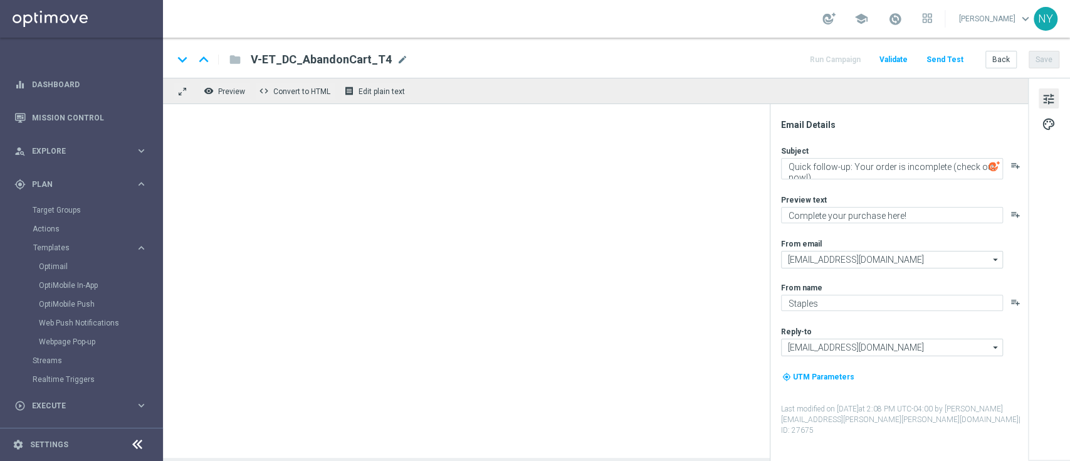
type input "[EMAIL_ADDRESS][DOMAIN_NAME]"
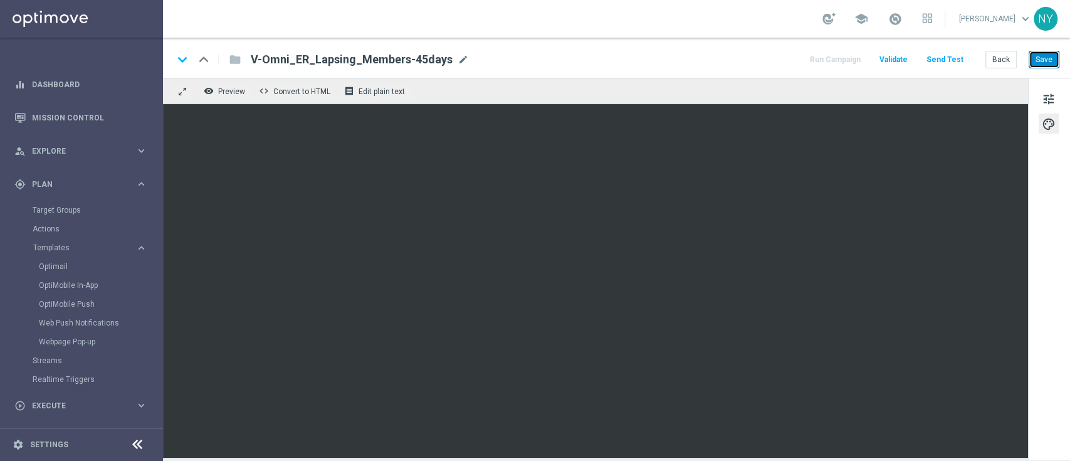
click at [1041, 58] on button "Save" at bounding box center [1044, 60] width 31 height 18
click at [1004, 62] on button "Back" at bounding box center [1000, 60] width 31 height 18
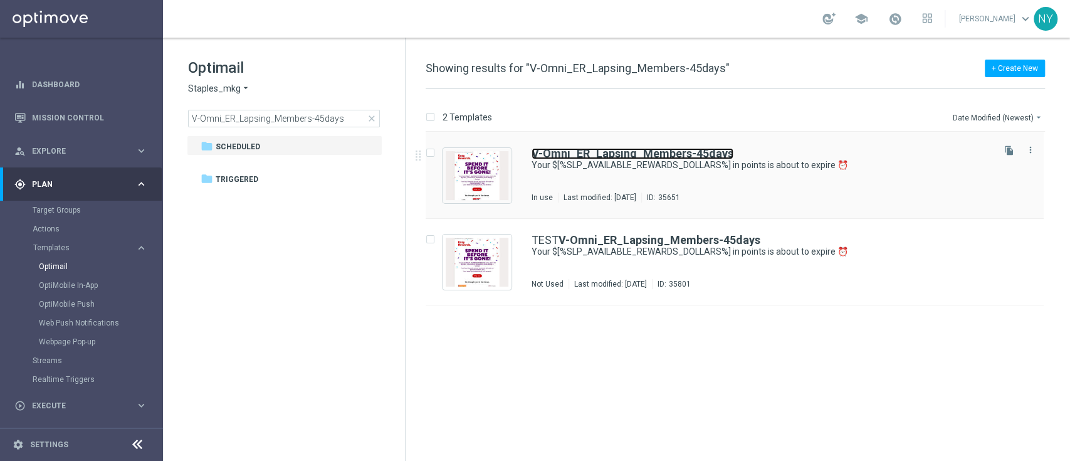
click at [643, 151] on b "V-Omni_ER_Lapsing_Members-45days" at bounding box center [633, 153] width 202 height 13
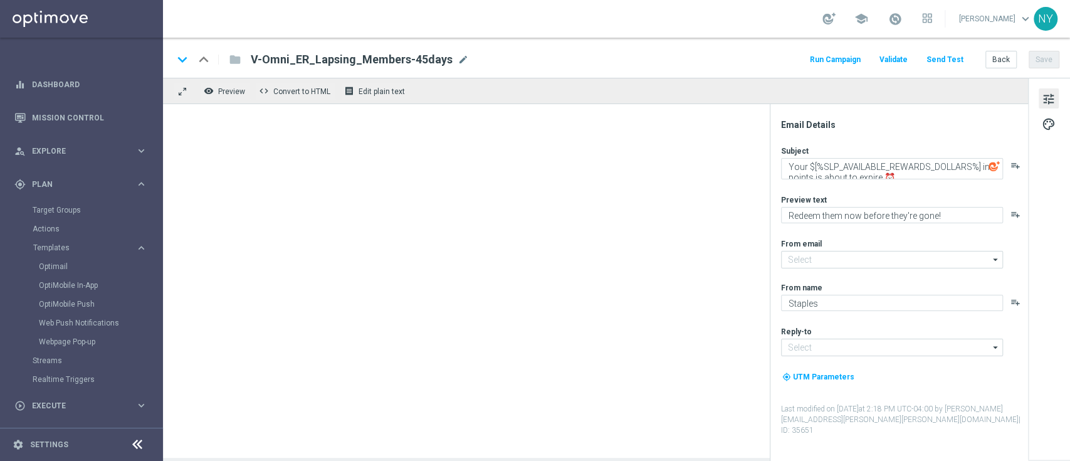
type input "[EMAIL_ADDRESS][DOMAIN_NAME]"
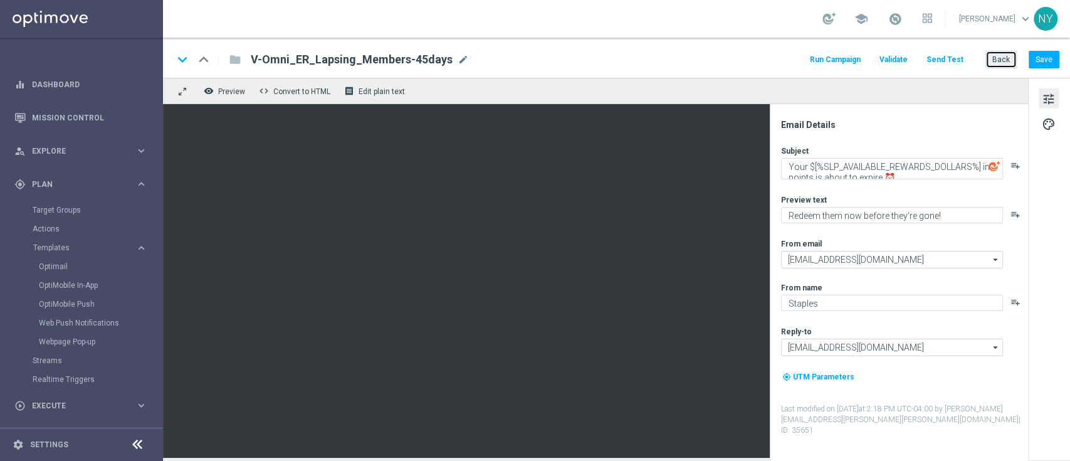
click at [1001, 58] on button "Back" at bounding box center [1000, 60] width 31 height 18
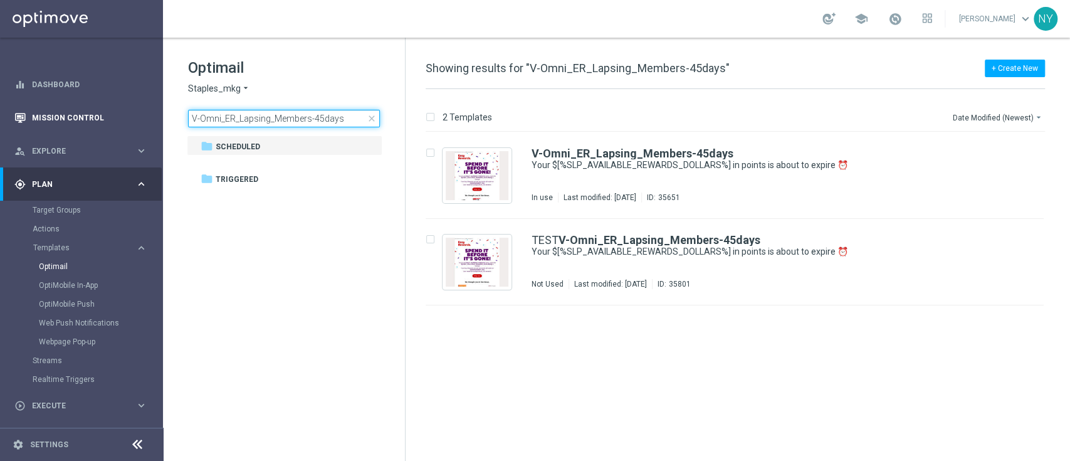
drag, startPoint x: 347, startPoint y: 116, endPoint x: 110, endPoint y: 130, distance: 237.4
click at [110, 130] on main "equalizer Dashboard Mission Control" at bounding box center [535, 230] width 1070 height 461
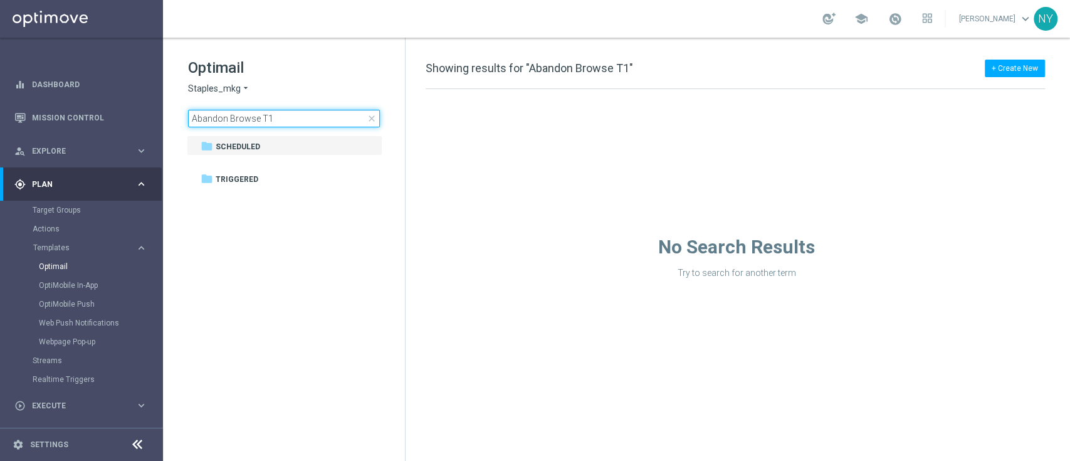
click at [286, 120] on input "Abandon Browse T1" at bounding box center [284, 119] width 192 height 18
drag, startPoint x: 166, startPoint y: 120, endPoint x: 142, endPoint y: 117, distance: 24.6
click at [142, 117] on main "equalizer Dashboard Mission Control" at bounding box center [535, 230] width 1070 height 461
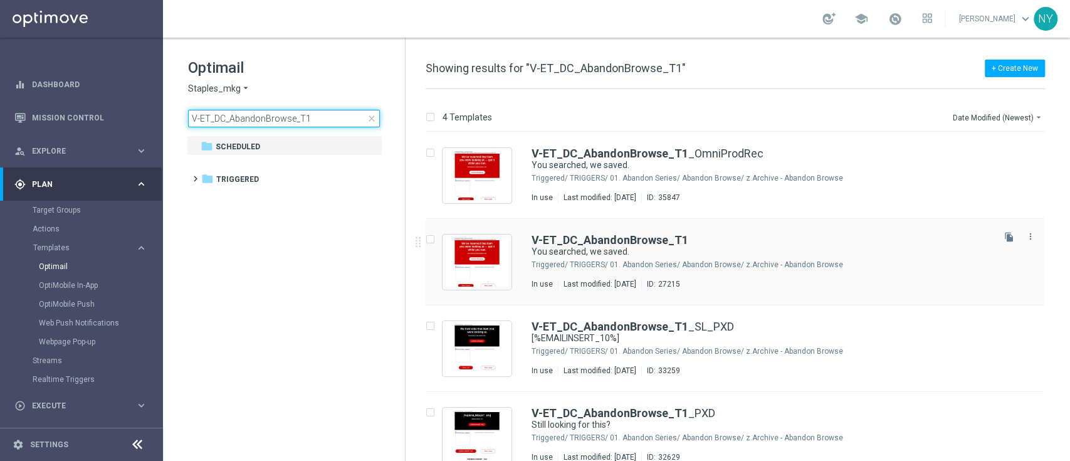
type input "V-ET_DC_AbandonBrowse_T1"
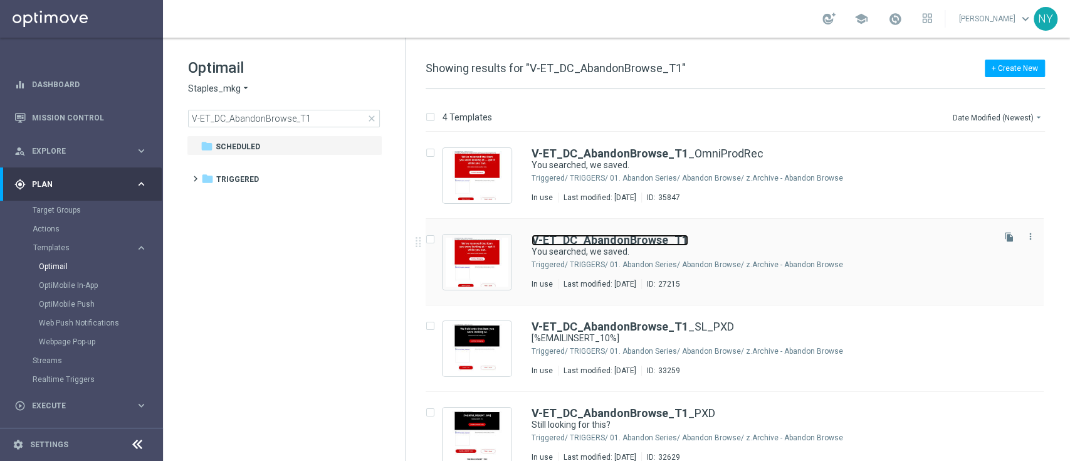
drag, startPoint x: 615, startPoint y: 238, endPoint x: 686, endPoint y: 222, distance: 72.7
click at [616, 238] on b "V-ET_DC_AbandonBrowse_T1" at bounding box center [610, 239] width 157 height 13
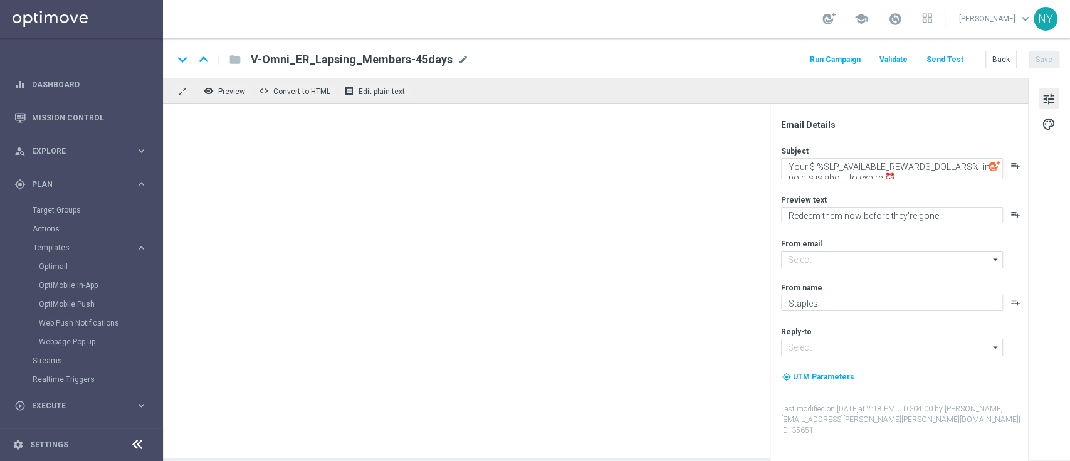
type input "[EMAIL_ADDRESS][DOMAIN_NAME]"
type textarea "You searched, we saved."
type textarea "Continue shopping at [GEOGRAPHIC_DATA] [DATE]."
type input "[EMAIL_ADDRESS][DOMAIN_NAME]"
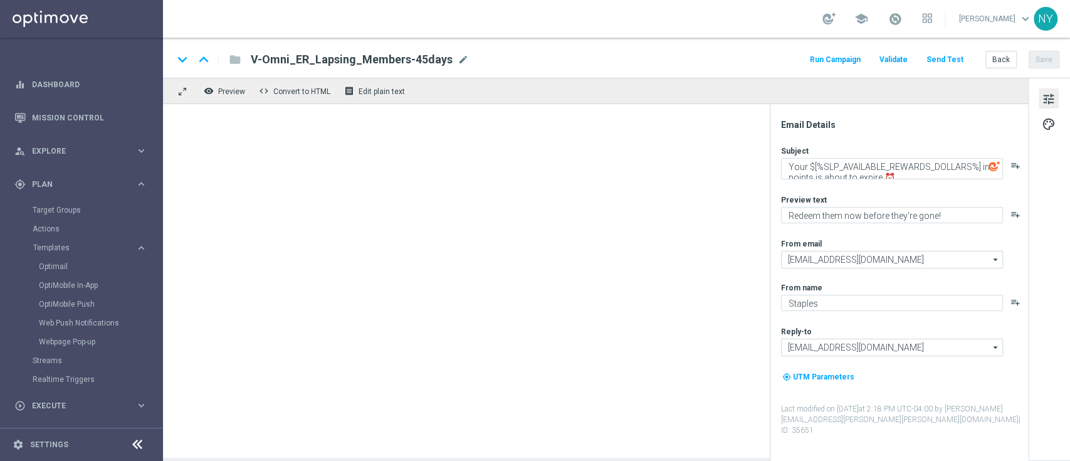
type input "[EMAIL_ADDRESS][DOMAIN_NAME]"
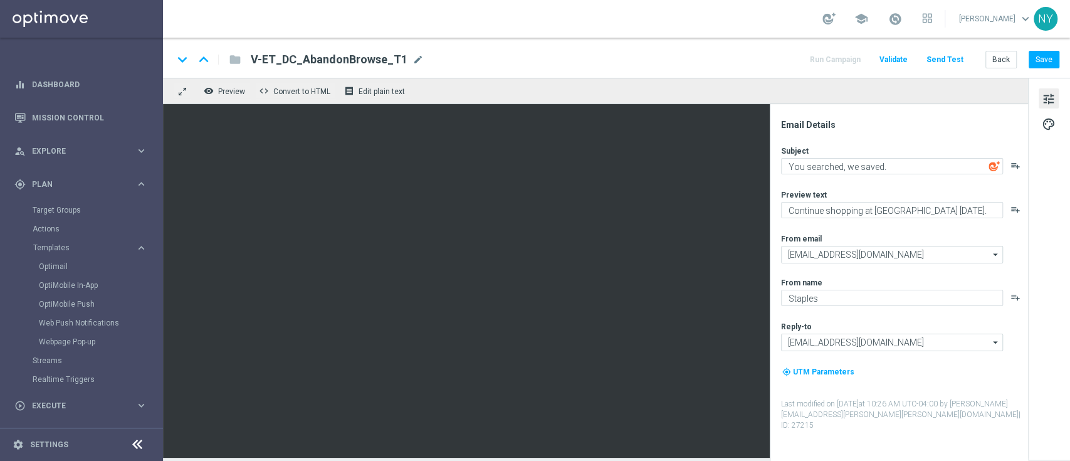
click at [948, 58] on button "Send Test" at bounding box center [945, 59] width 41 height 17
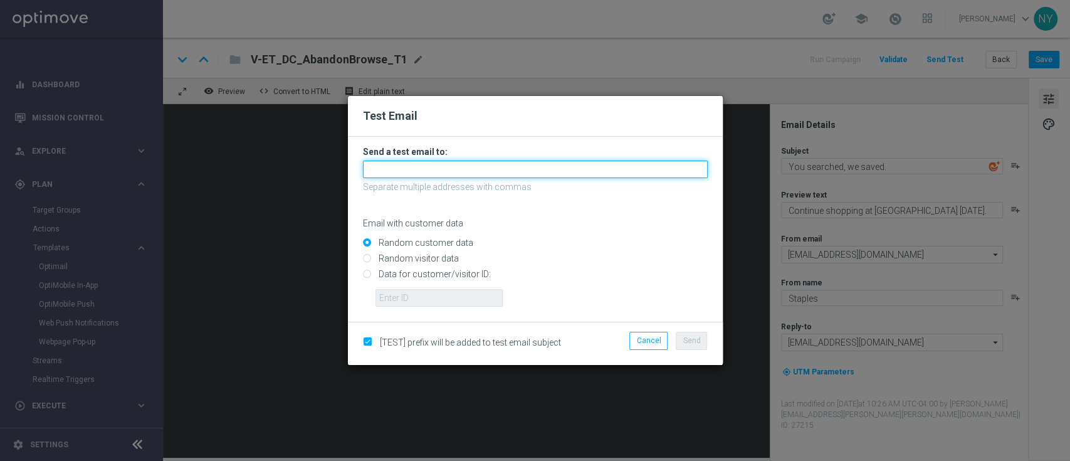
click at [397, 169] on input "text" at bounding box center [535, 169] width 345 height 18
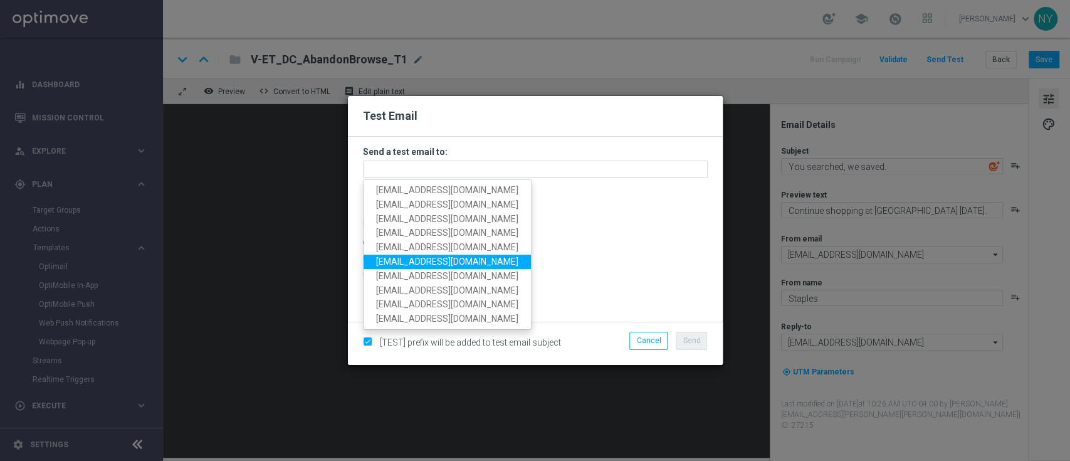
click at [412, 260] on span "[EMAIL_ADDRESS][DOMAIN_NAME]" at bounding box center [447, 261] width 142 height 10
type input "[EMAIL_ADDRESS][DOMAIN_NAME]"
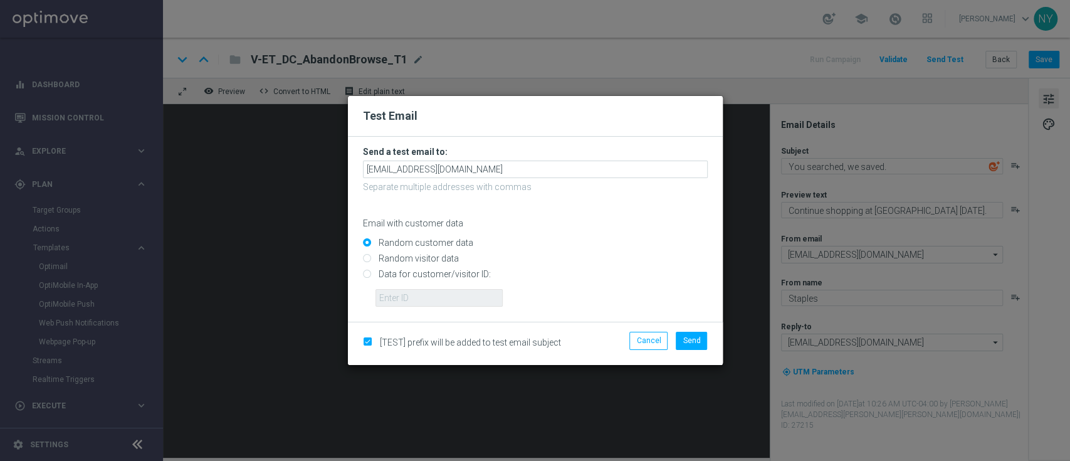
click at [366, 277] on input "Data for customer/visitor ID:" at bounding box center [535, 280] width 345 height 18
radio input "true"
click at [407, 300] on input "text" at bounding box center [438, 298] width 127 height 18
paste input "10000020539"
type input "10000020539"
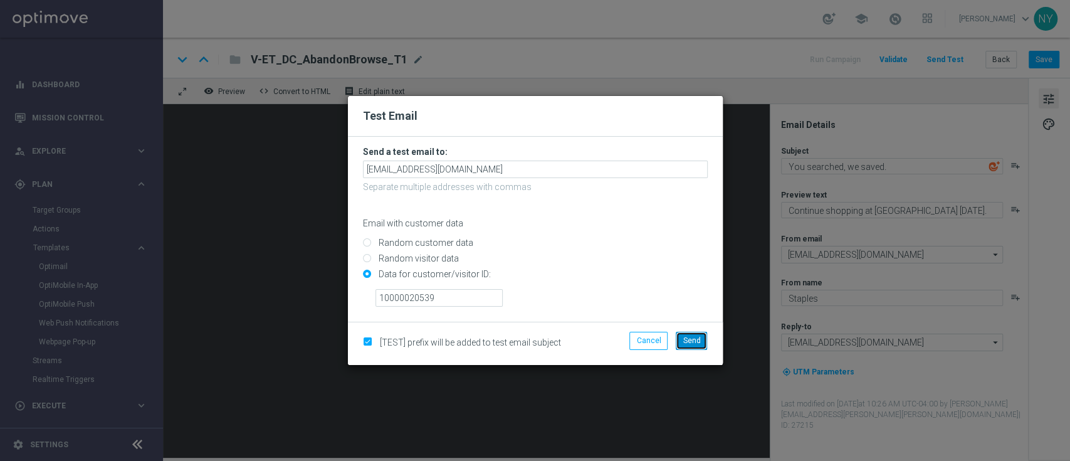
click at [685, 339] on span "Send" at bounding box center [692, 340] width 18 height 9
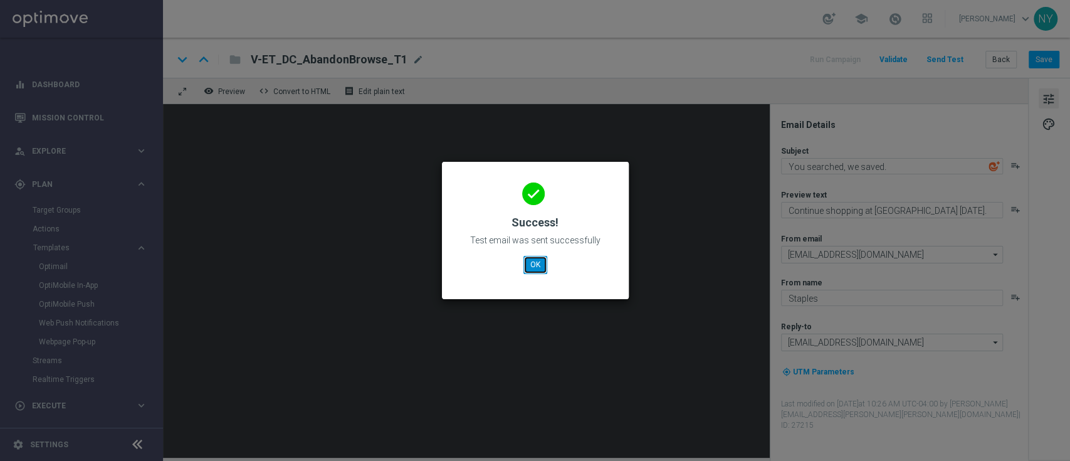
click at [537, 265] on button "OK" at bounding box center [535, 265] width 24 height 18
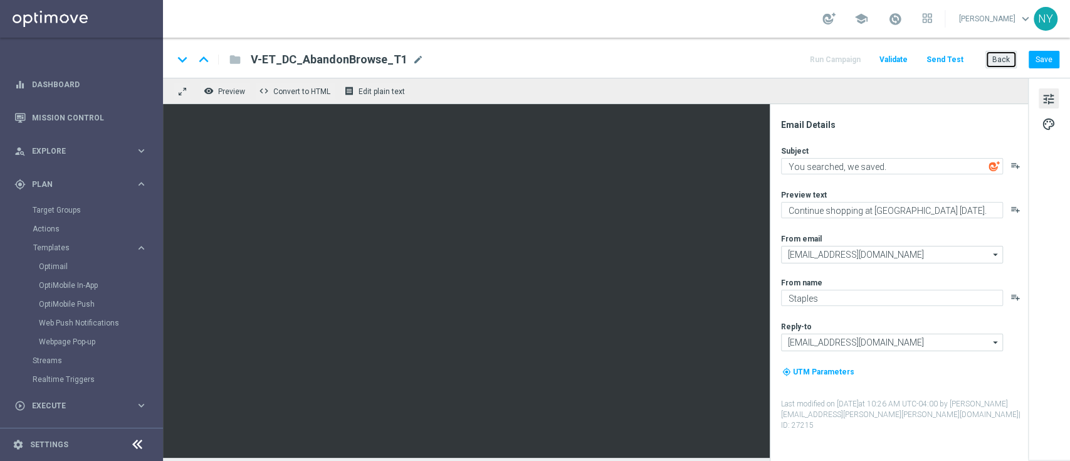
click at [1008, 60] on button "Back" at bounding box center [1000, 60] width 31 height 18
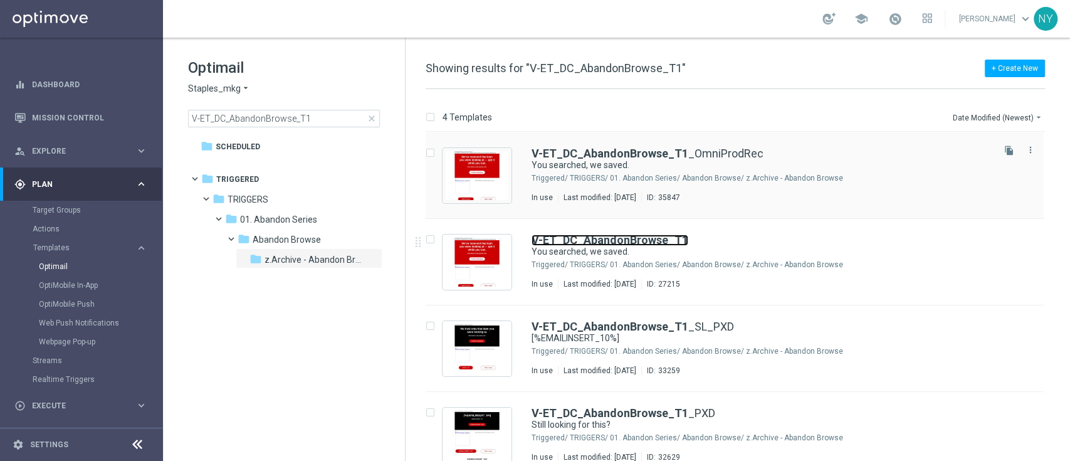
drag, startPoint x: 659, startPoint y: 239, endPoint x: 731, endPoint y: 145, distance: 118.0
click at [658, 239] on b "V-ET_DC_AbandonBrowse_T1" at bounding box center [610, 239] width 157 height 13
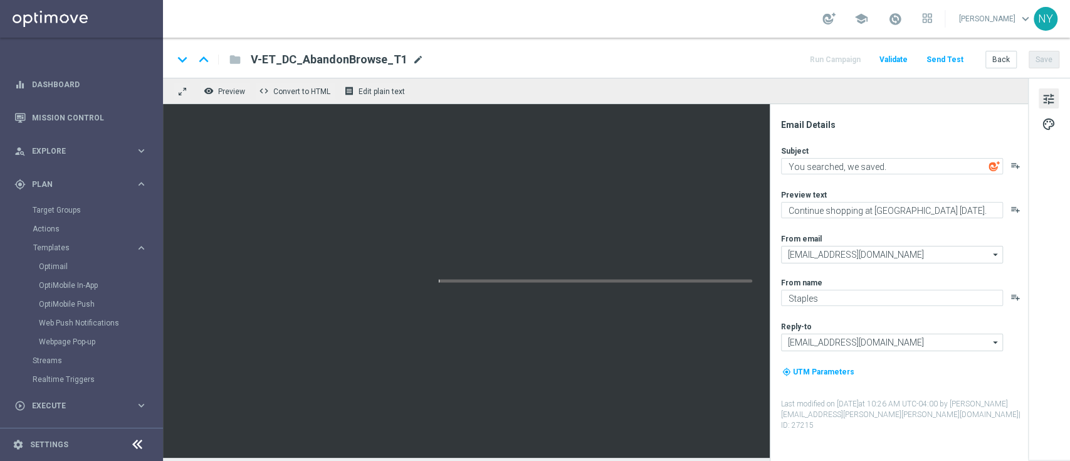
click at [412, 60] on span "mode_edit" at bounding box center [417, 59] width 11 height 11
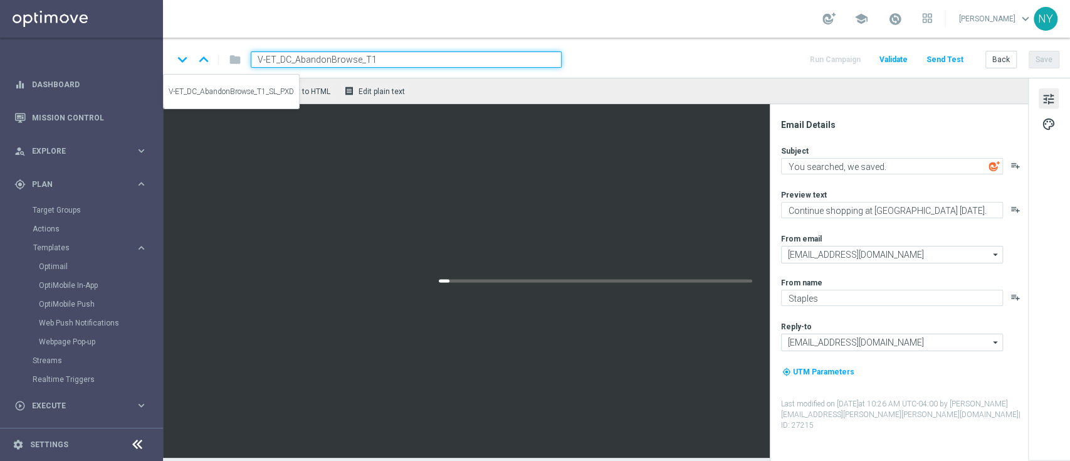
drag, startPoint x: 384, startPoint y: 60, endPoint x: 194, endPoint y: 62, distance: 190.0
click at [196, 62] on div "keyboard_arrow_down keyboard_arrow_up folder V-ET_DC_AbandonBrowse_T1" at bounding box center [367, 59] width 389 height 16
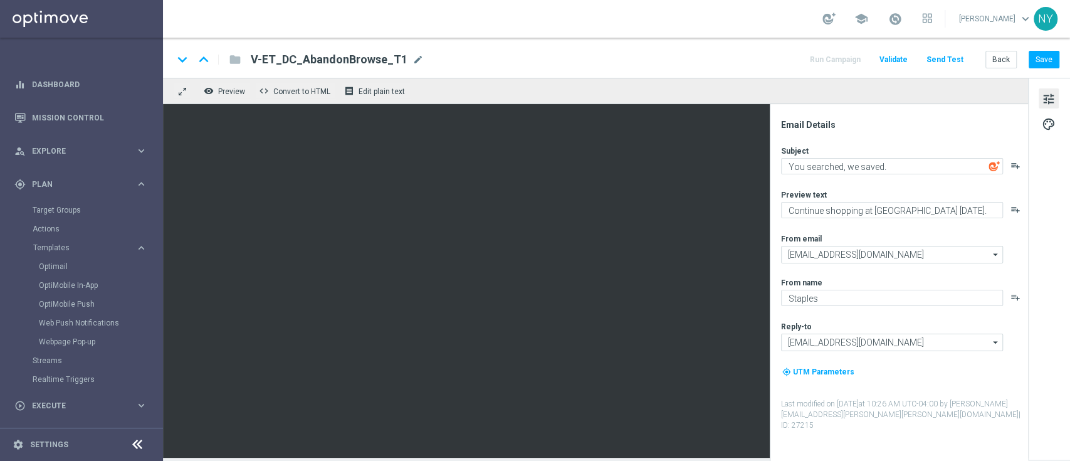
click at [791, 56] on div "keyboard_arrow_down keyboard_arrow_up folder V-ET_DC_AbandonBrowse_T1 V-ET_DC_A…" at bounding box center [616, 59] width 886 height 16
click at [998, 54] on button "Back" at bounding box center [1000, 60] width 31 height 18
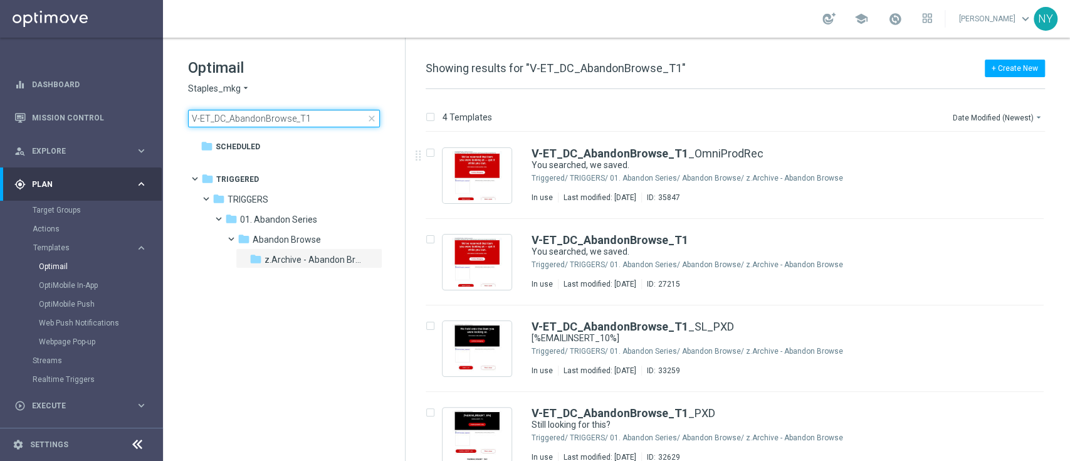
click at [307, 115] on input "V-ET_DC_AbandonBrowse_T1" at bounding box center [284, 119] width 192 height 18
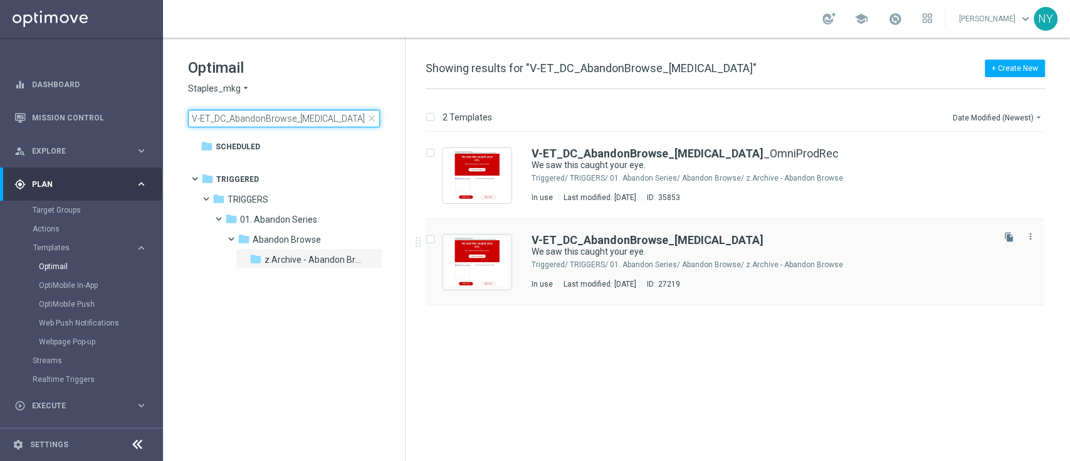
type input "V-ET_DC_AbandonBrowse_[MEDICAL_DATA]"
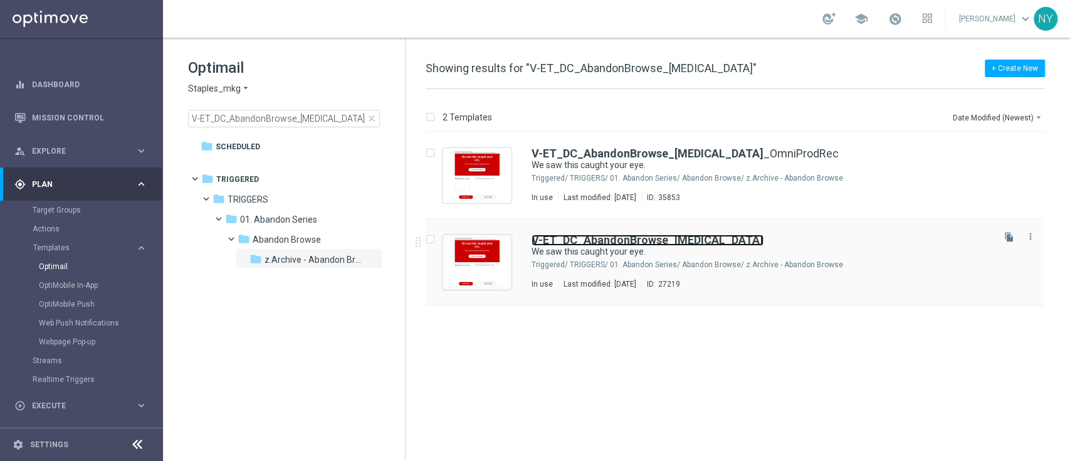
click at [597, 239] on b "V-ET_DC_AbandonBrowse_[MEDICAL_DATA]" at bounding box center [648, 239] width 232 height 13
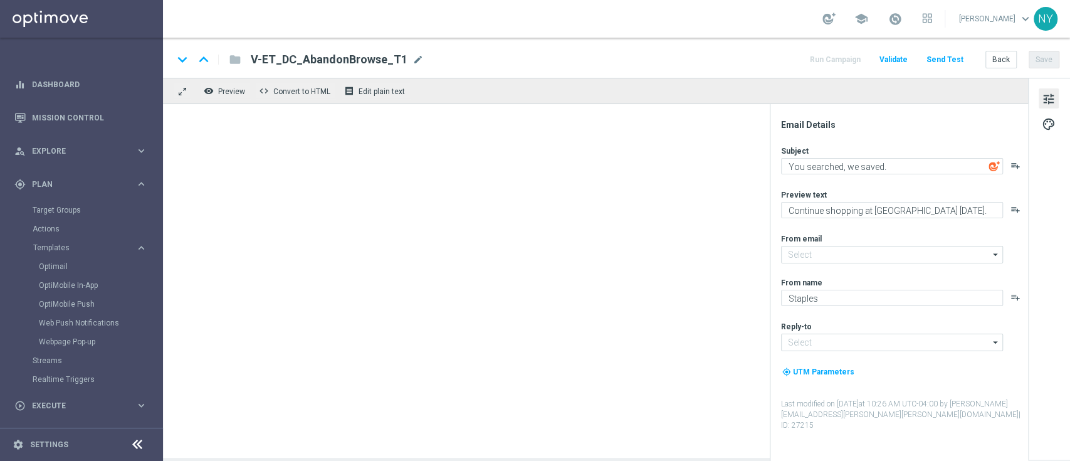
type input "[EMAIL_ADDRESS][DOMAIN_NAME]"
type textarea "We saw this caught your eye."
type textarea "Pick up shopping where you left off."
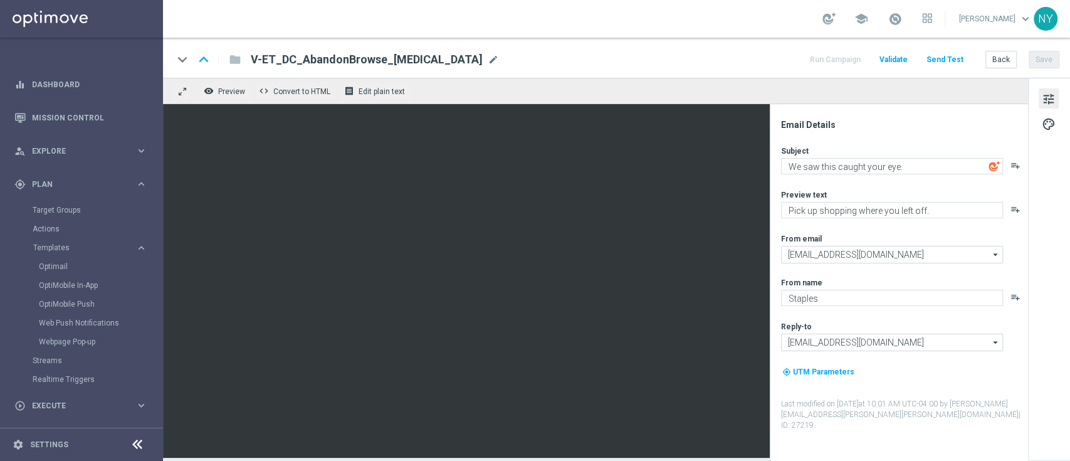
click at [950, 56] on button "Send Test" at bounding box center [945, 59] width 41 height 17
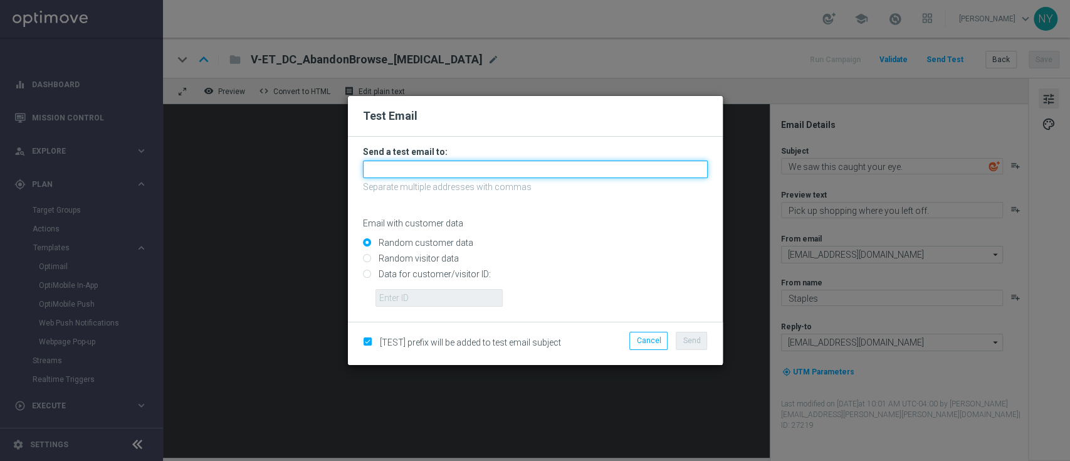
click at [448, 172] on input "text" at bounding box center [535, 169] width 345 height 18
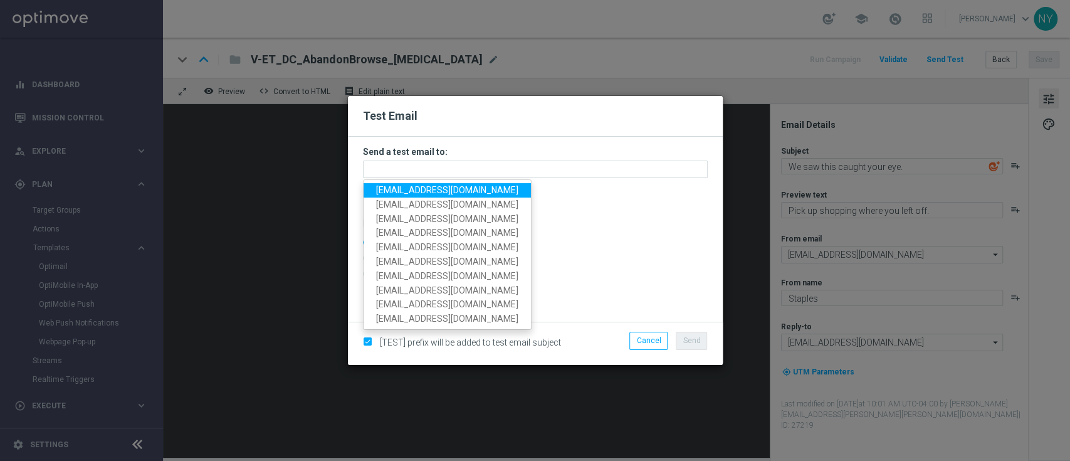
click at [440, 189] on span "[EMAIL_ADDRESS][DOMAIN_NAME]" at bounding box center [447, 190] width 142 height 10
type input "[EMAIL_ADDRESS][DOMAIN_NAME]"
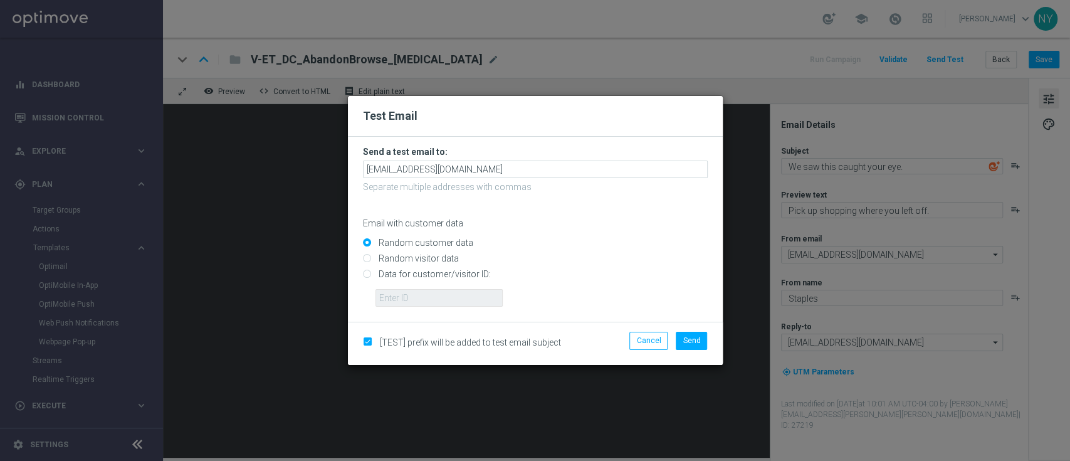
drag, startPoint x: 364, startPoint y: 276, endPoint x: 379, endPoint y: 280, distance: 15.5
click at [364, 276] on input "Data for customer/visitor ID:" at bounding box center [535, 280] width 345 height 18
radio input "true"
click at [398, 290] on input "text" at bounding box center [438, 298] width 127 height 18
paste input "10000020539"
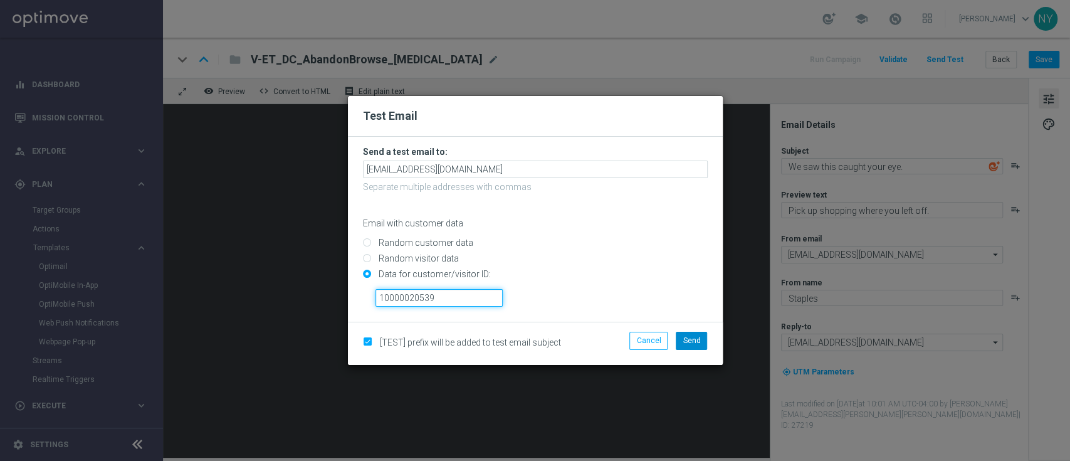
type input "10000020539"
click at [694, 341] on span "Send" at bounding box center [692, 340] width 18 height 9
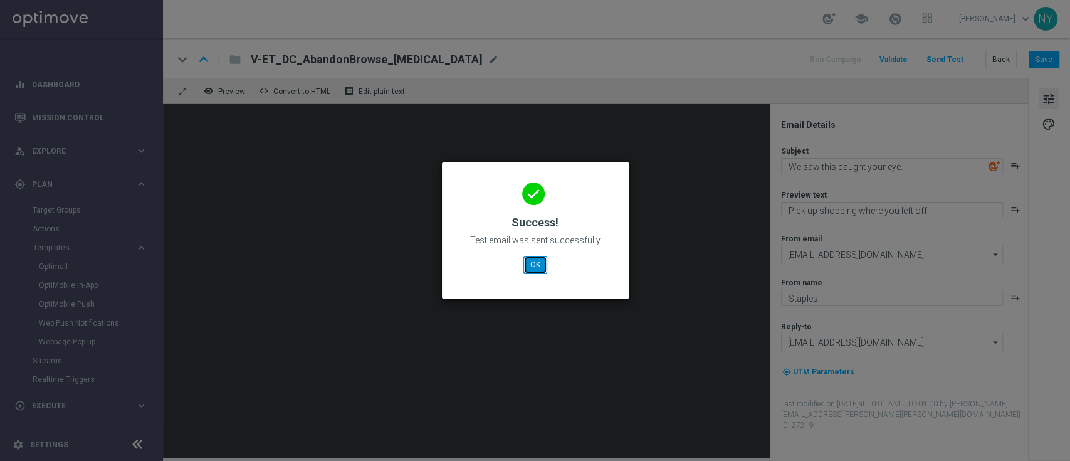
drag, startPoint x: 532, startPoint y: 263, endPoint x: 517, endPoint y: 238, distance: 29.2
click at [532, 263] on button "OK" at bounding box center [535, 265] width 24 height 18
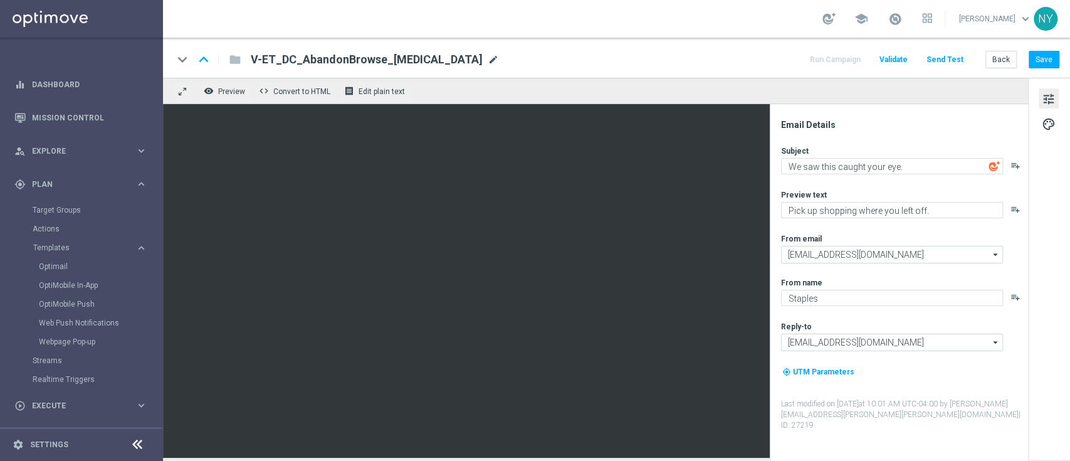
click at [488, 60] on span "mode_edit" at bounding box center [493, 59] width 11 height 11
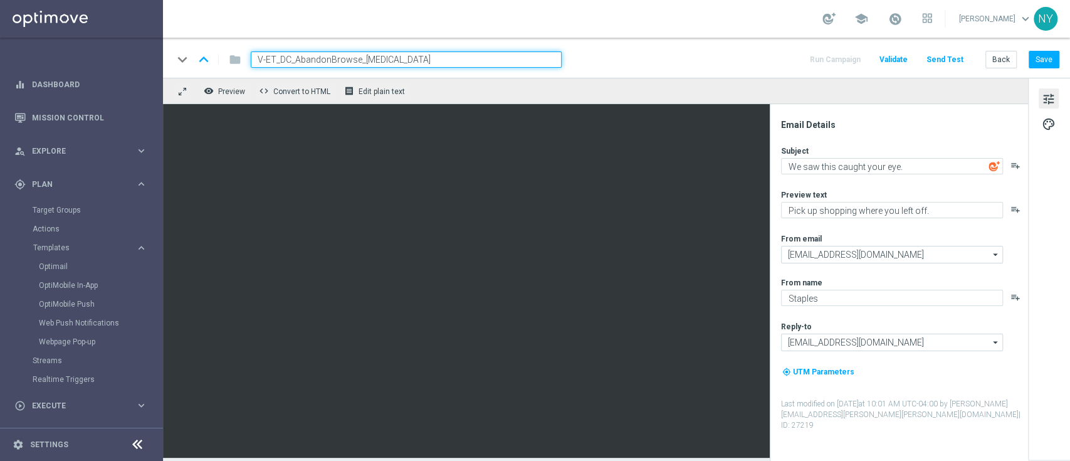
drag, startPoint x: 388, startPoint y: 61, endPoint x: 217, endPoint y: 68, distance: 171.3
click at [217, 68] on div "keyboard_arrow_down keyboard_arrow_up folder V-ET_DC_AbandonBrowse_[MEDICAL_DAT…" at bounding box center [367, 59] width 389 height 16
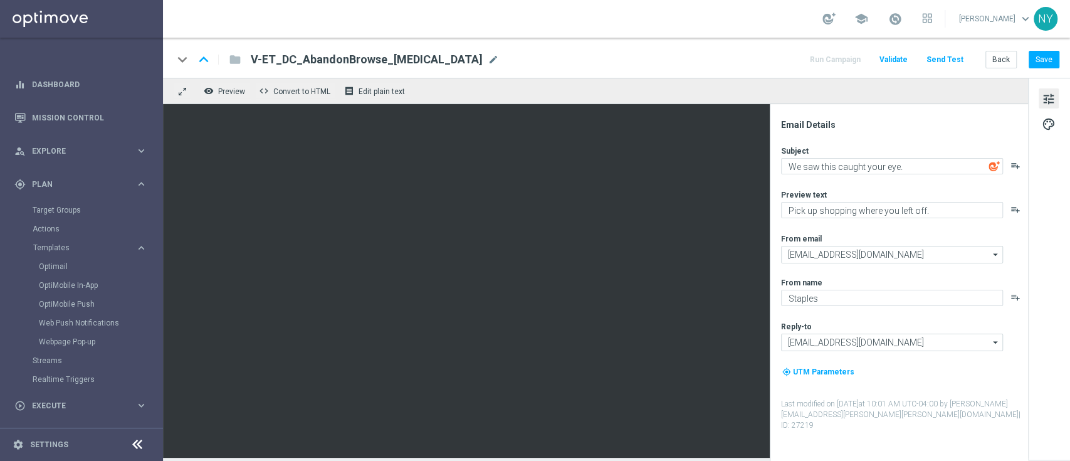
click at [948, 56] on button "Send Test" at bounding box center [945, 59] width 41 height 17
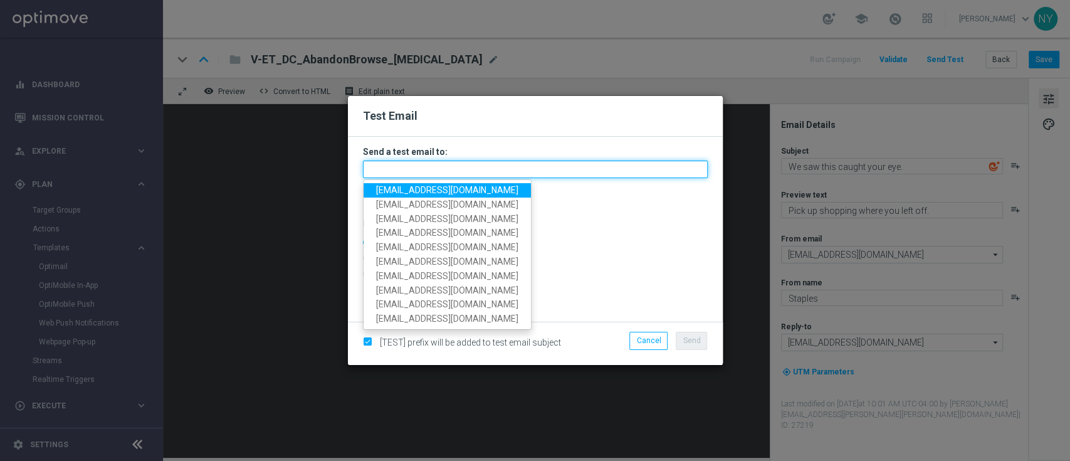
click at [421, 172] on input "text" at bounding box center [535, 169] width 345 height 18
click at [435, 171] on input "text" at bounding box center [535, 169] width 345 height 18
paste input "[EMAIL_ADDRESS][DOMAIN_NAME]"
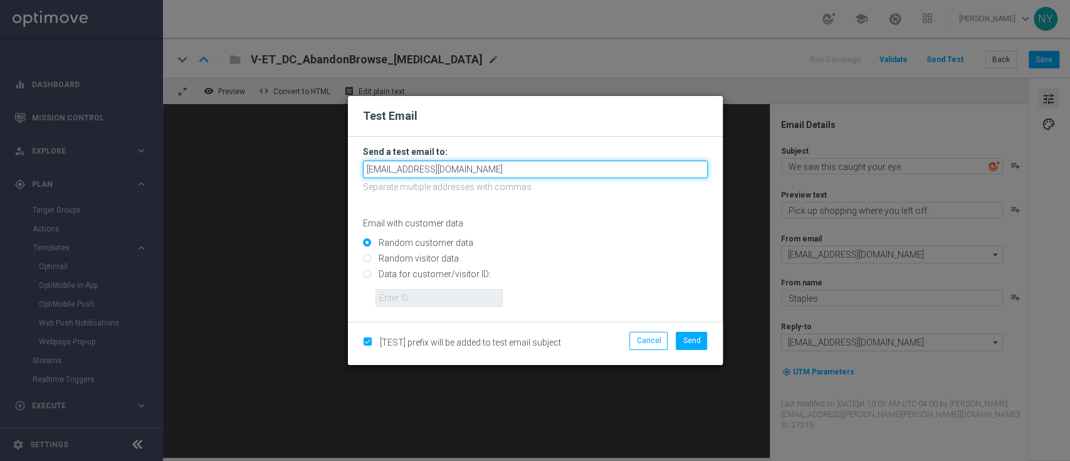
type input "[EMAIL_ADDRESS][DOMAIN_NAME]"
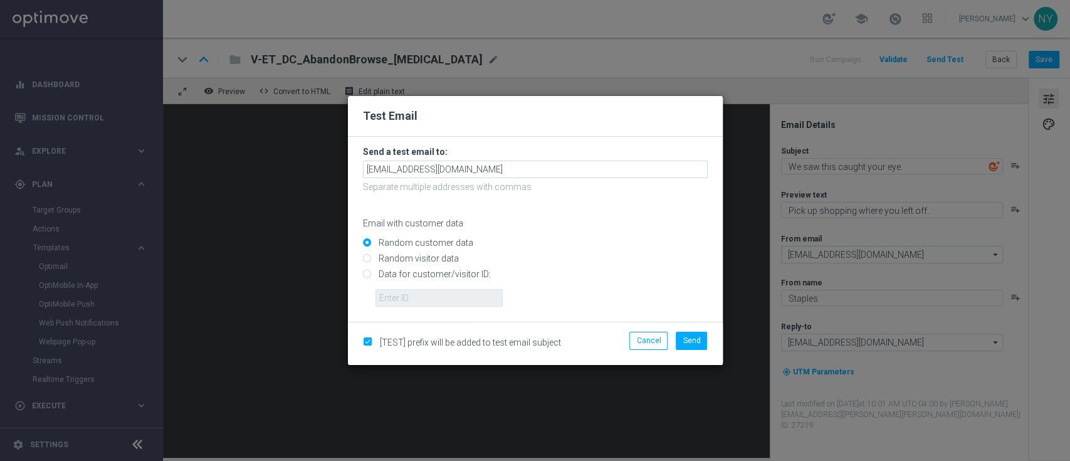
click at [644, 233] on div "Random customer data" at bounding box center [535, 240] width 345 height 16
click at [365, 273] on input "Data for customer/visitor ID:" at bounding box center [535, 280] width 345 height 18
radio input "true"
click at [389, 297] on input "text" at bounding box center [438, 298] width 127 height 18
click at [396, 288] on div "Data for customer/visitor ID:" at bounding box center [535, 285] width 345 height 43
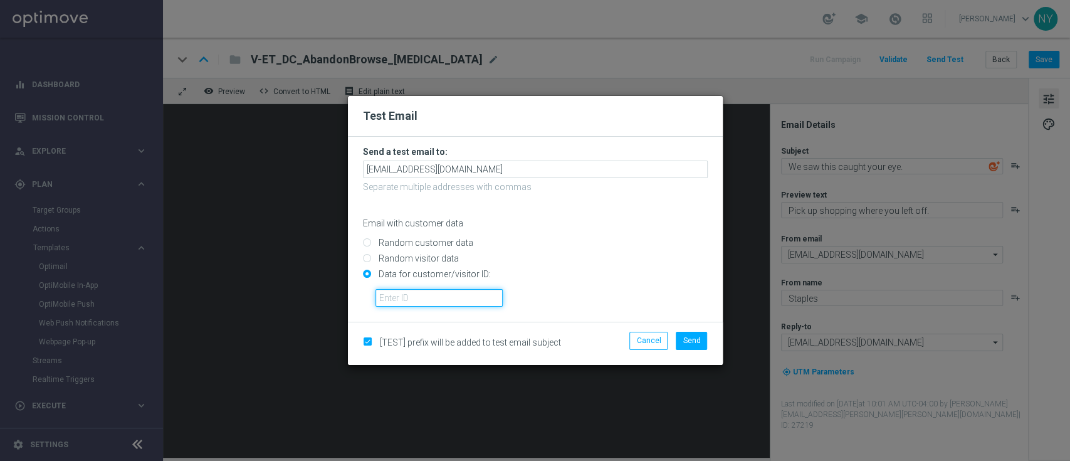
click at [401, 298] on input "text" at bounding box center [438, 298] width 127 height 18
paste input "10000020539"
type input "10000020539"
click at [696, 339] on span "Send" at bounding box center [692, 340] width 18 height 9
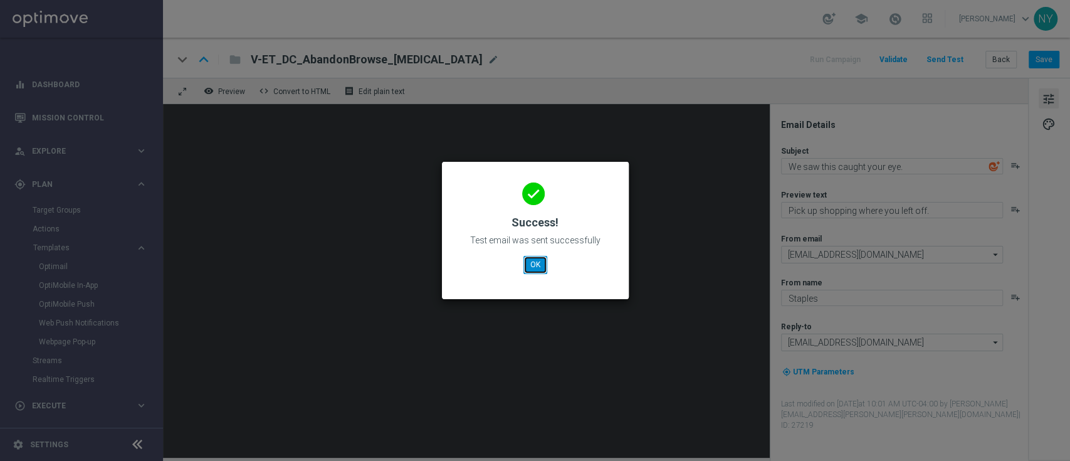
click at [530, 263] on button "OK" at bounding box center [535, 265] width 24 height 18
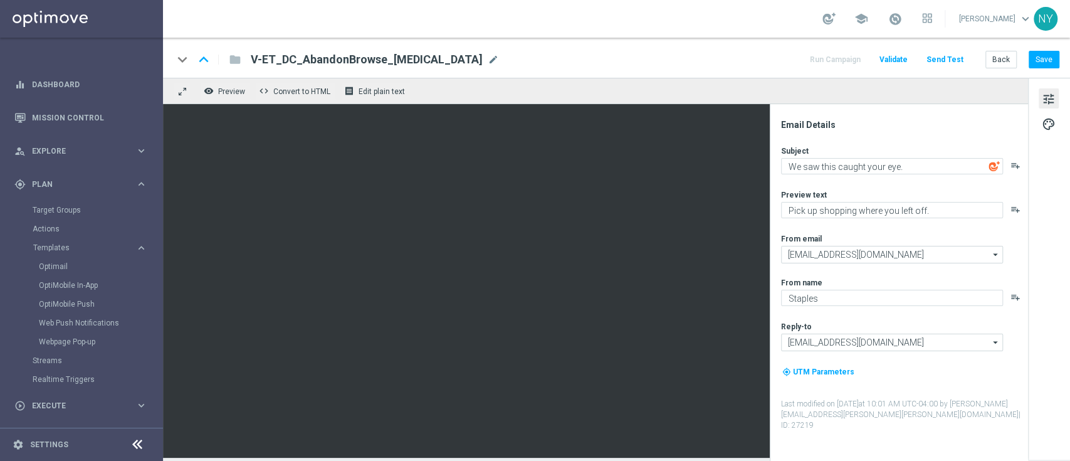
click at [953, 56] on button "Send Test" at bounding box center [945, 59] width 41 height 17
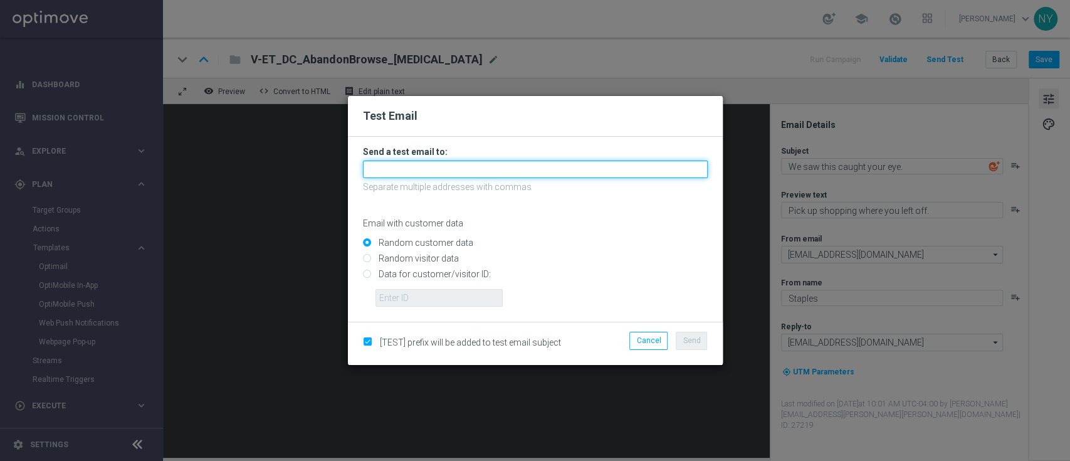
click at [391, 165] on input "text" at bounding box center [535, 169] width 345 height 18
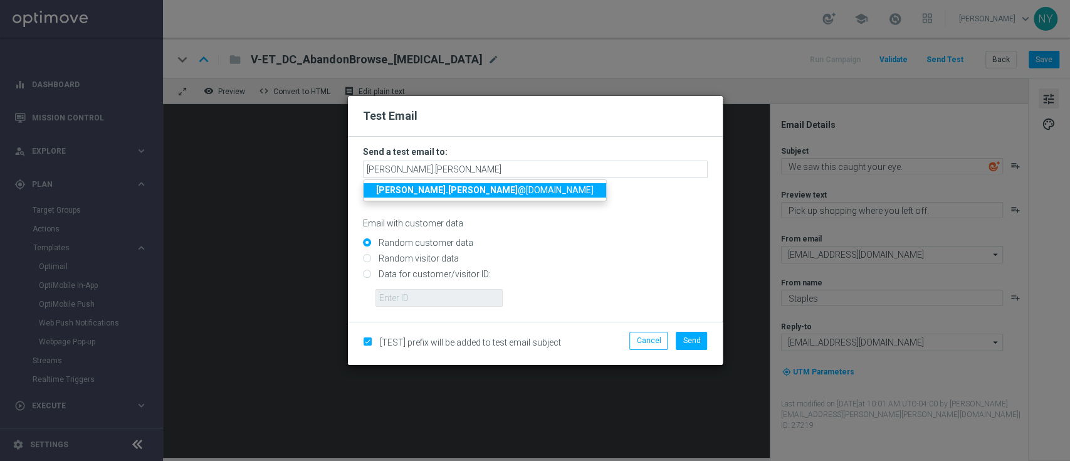
click at [433, 188] on span "[PERSON_NAME].[PERSON_NAME] @[PERSON_NAME][DOMAIN_NAME]" at bounding box center [485, 190] width 218 height 10
type input "[PERSON_NAME][EMAIL_ADDRESS][PERSON_NAME][PERSON_NAME][DOMAIN_NAME]"
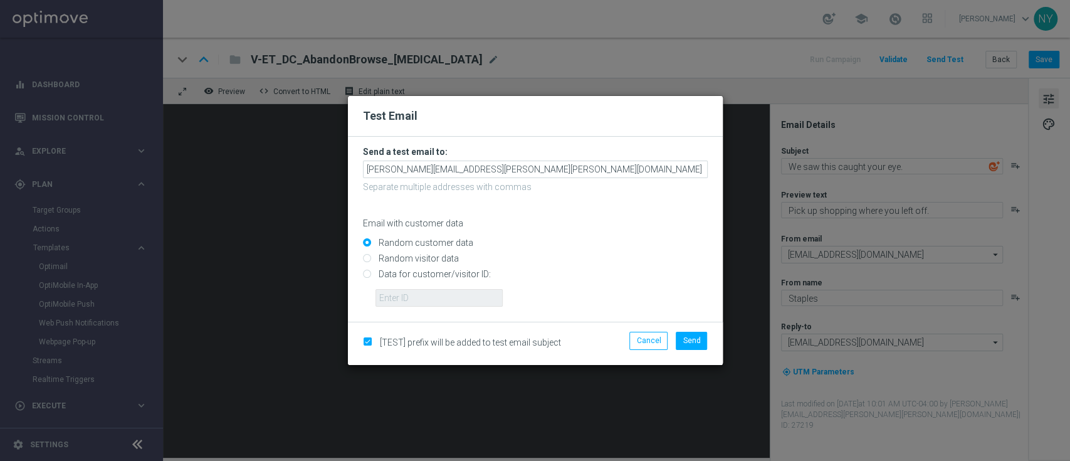
click at [366, 275] on input "Data for customer/visitor ID:" at bounding box center [535, 280] width 345 height 18
radio input "true"
click at [396, 300] on input "text" at bounding box center [438, 298] width 127 height 18
click at [398, 299] on input "text" at bounding box center [438, 298] width 127 height 18
paste input "10000020539"
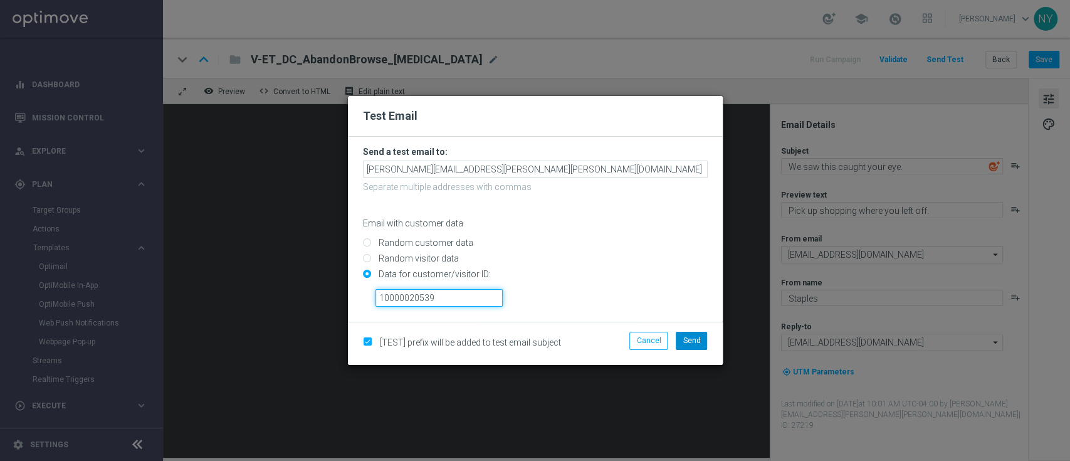
type input "10000020539"
click at [696, 338] on span "Send" at bounding box center [692, 340] width 18 height 9
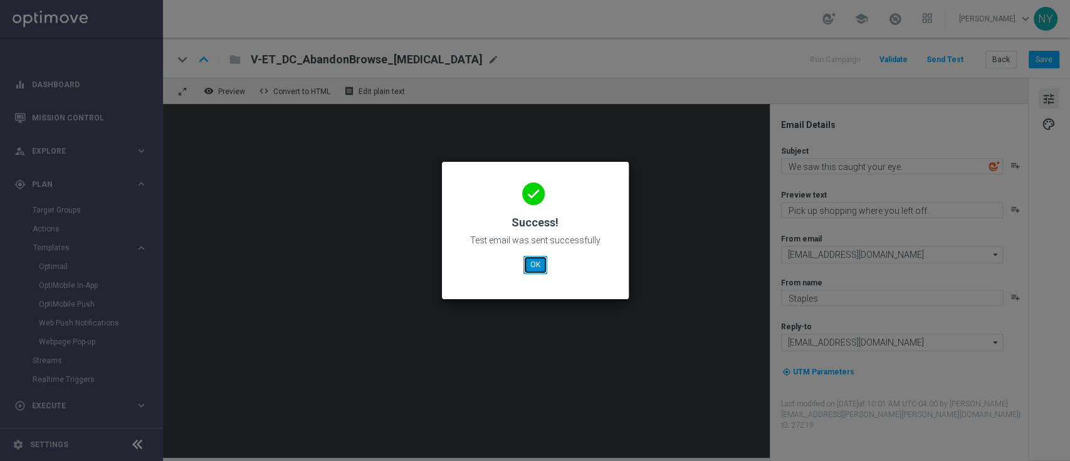
click at [537, 263] on button "OK" at bounding box center [535, 265] width 24 height 18
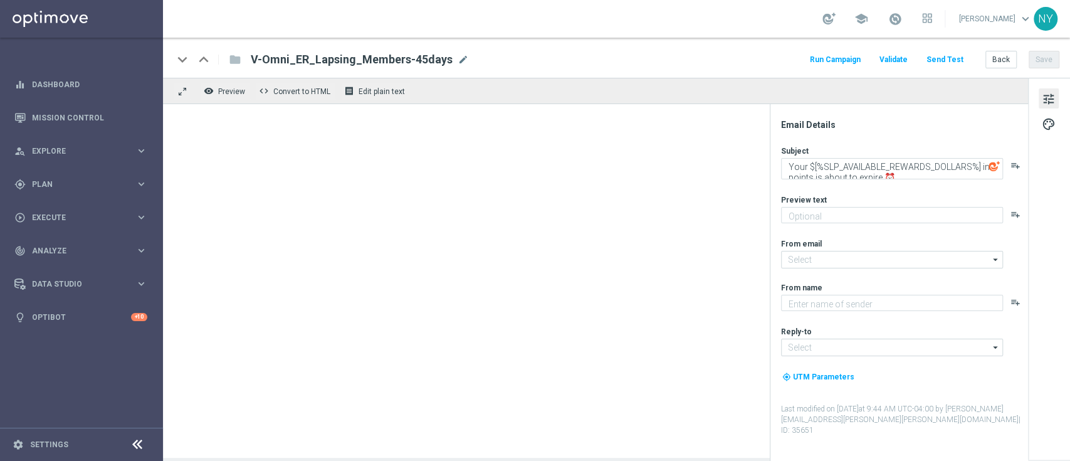
type textarea "Redeem them now before they're gone!"
type input "[EMAIL_ADDRESS][DOMAIN_NAME]"
type textarea "Staples"
type input "[EMAIL_ADDRESS][DOMAIN_NAME]"
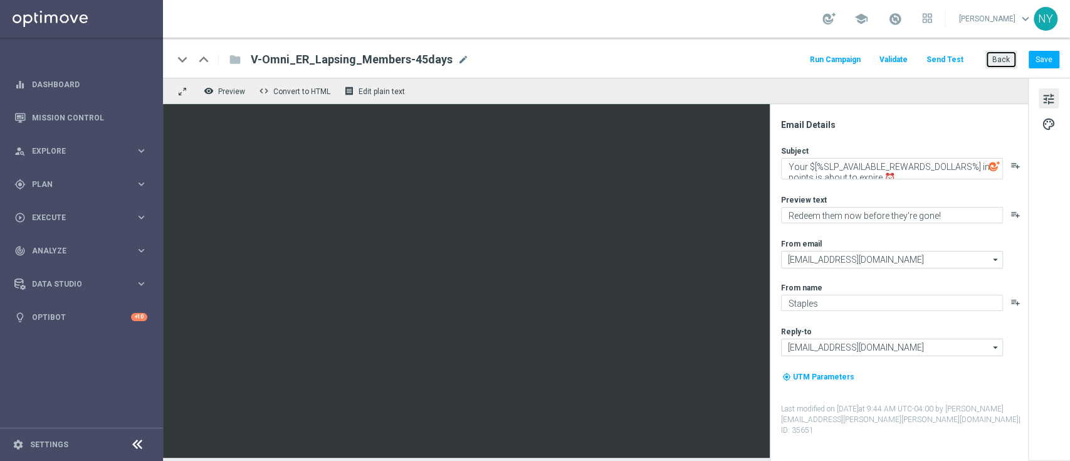
click at [1002, 61] on button "Back" at bounding box center [1000, 60] width 31 height 18
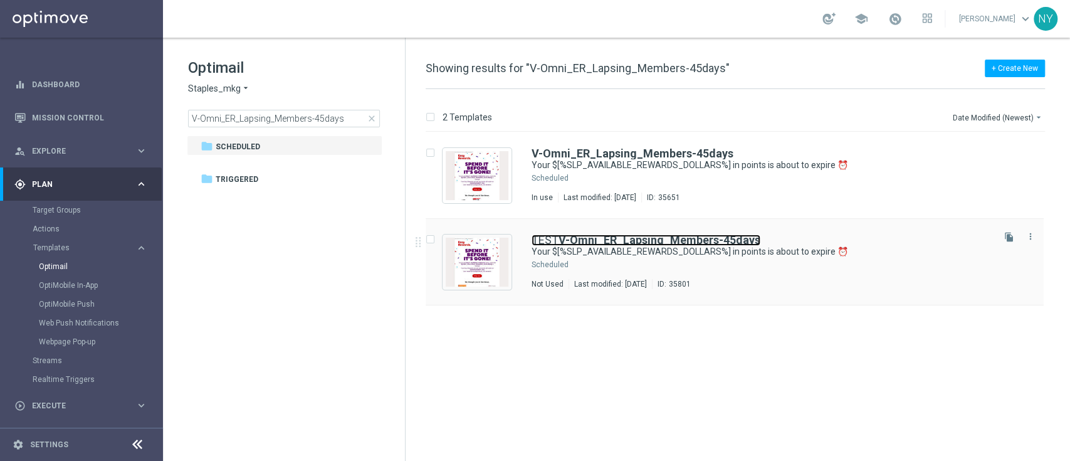
click at [658, 238] on b "V-Omni_ER_Lapsing_Members-45days" at bounding box center [660, 239] width 202 height 13
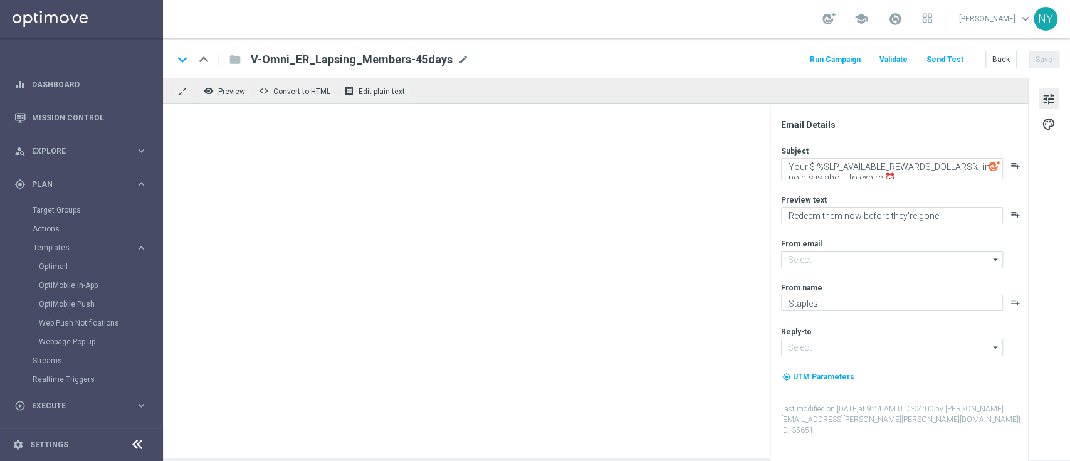
type input "[EMAIL_ADDRESS][DOMAIN_NAME]"
